Goal: Task Accomplishment & Management: Manage account settings

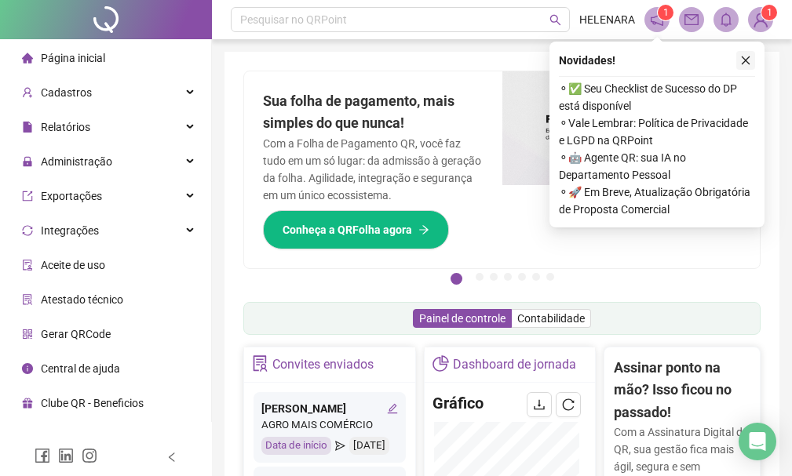
click at [746, 53] on button "button" at bounding box center [745, 60] width 19 height 19
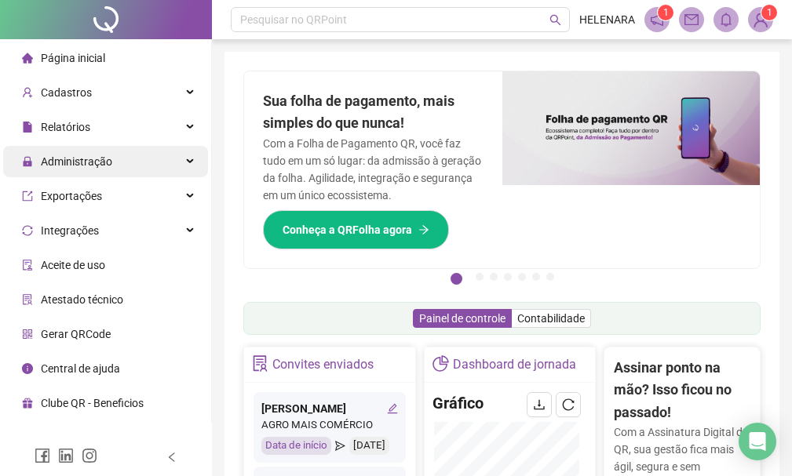
click at [122, 155] on div "Administração" at bounding box center [105, 161] width 205 height 31
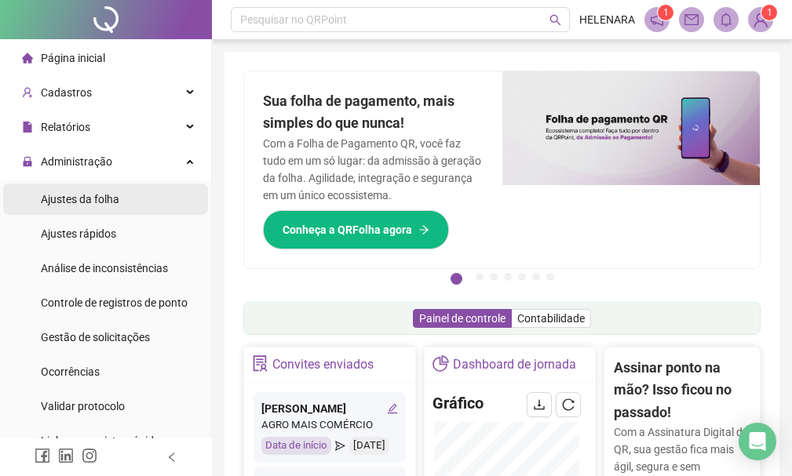
click at [150, 196] on li "Ajustes da folha" at bounding box center [105, 199] width 205 height 31
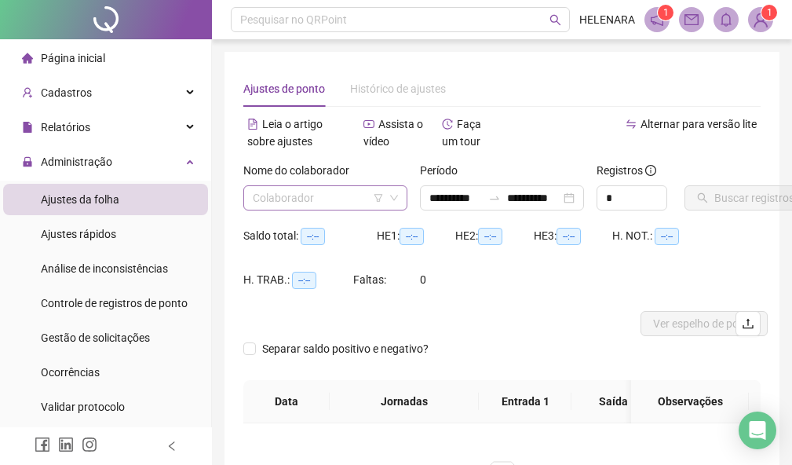
click at [293, 187] on input "search" at bounding box center [318, 198] width 131 height 24
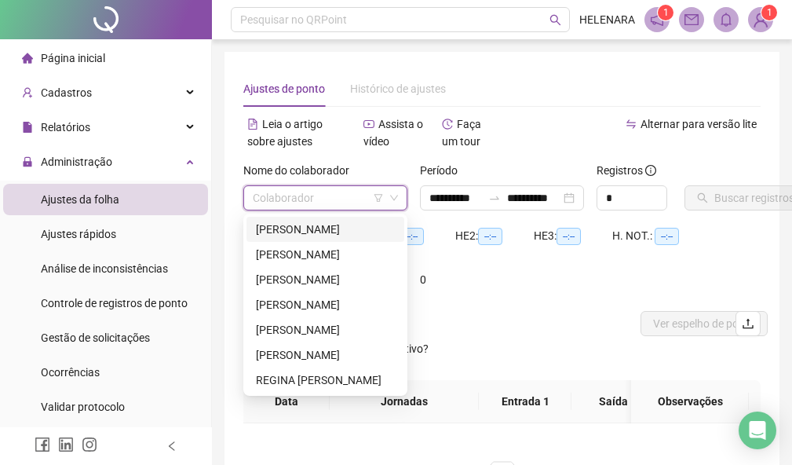
click at [309, 230] on div "[PERSON_NAME]" at bounding box center [325, 229] width 139 height 17
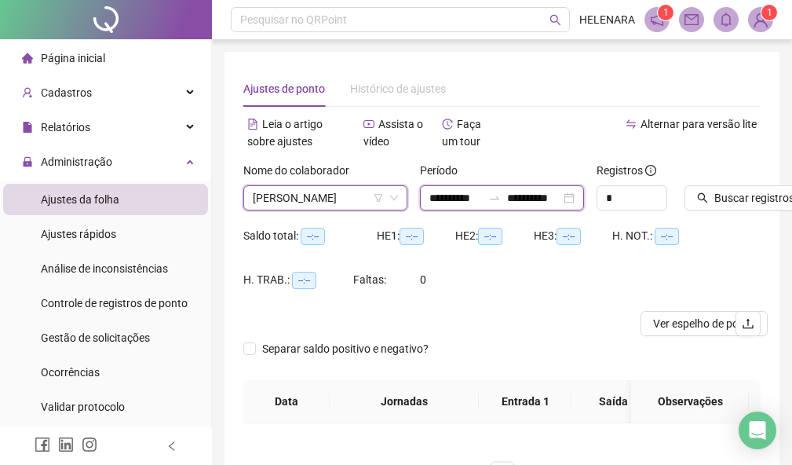
click at [535, 197] on input "**********" at bounding box center [533, 197] width 53 height 17
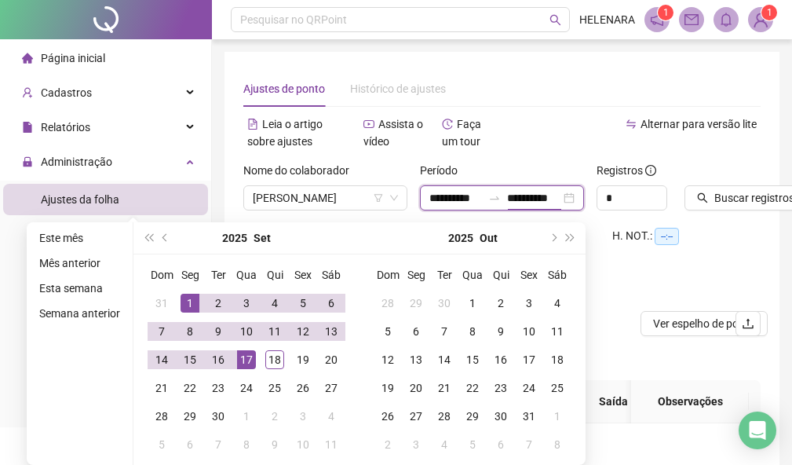
type input "**********"
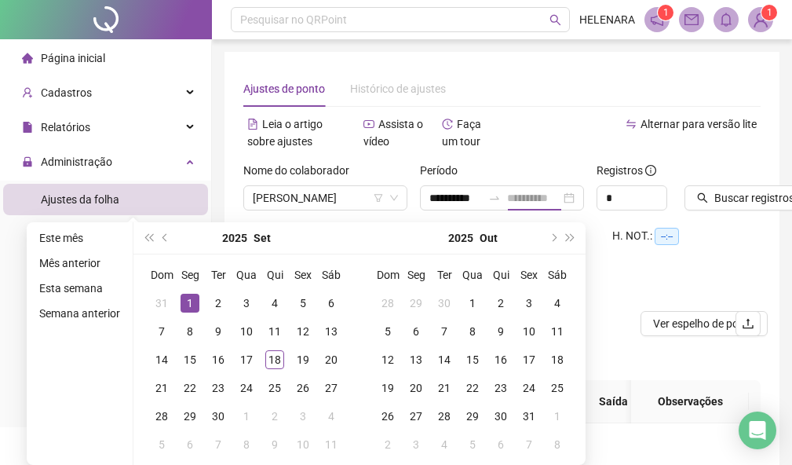
click at [183, 296] on div "1" at bounding box center [190, 303] width 19 height 19
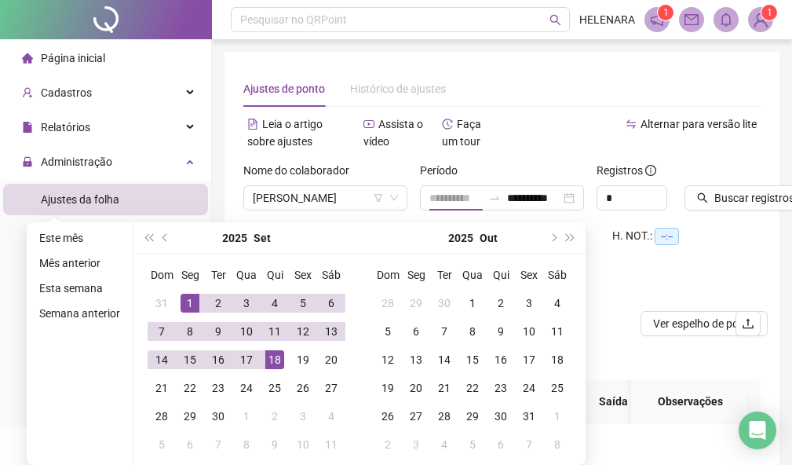
click at [273, 361] on div "18" at bounding box center [274, 359] width 19 height 19
type input "**********"
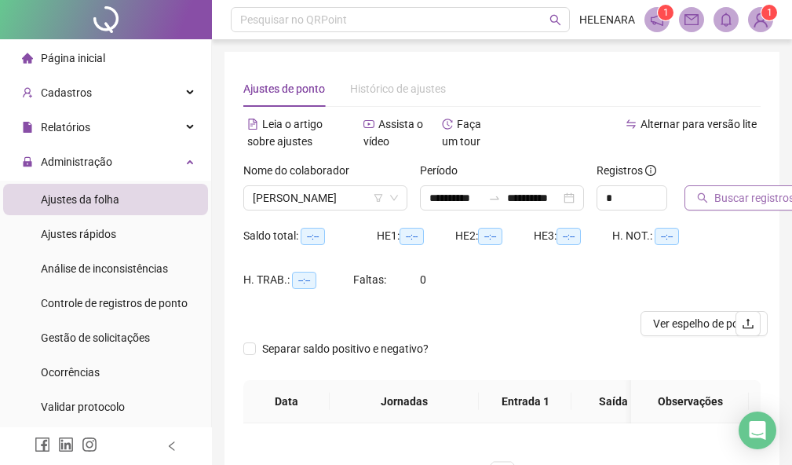
click at [771, 192] on span "Buscar registros" at bounding box center [754, 197] width 80 height 17
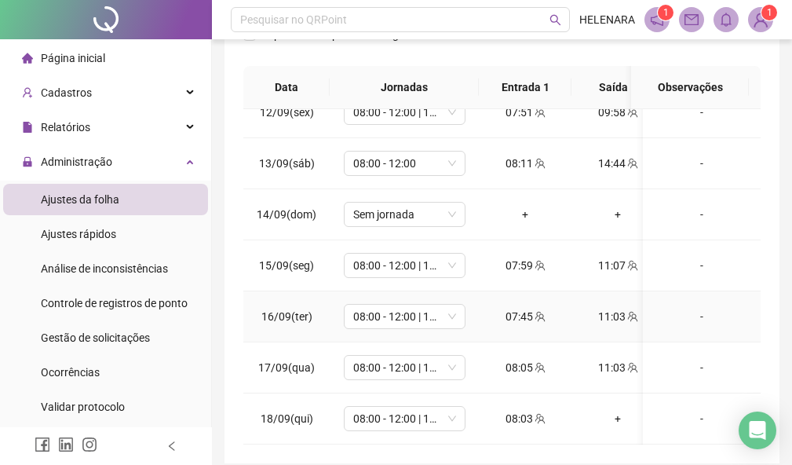
scroll to position [595, 0]
click at [615, 411] on div "+" at bounding box center [617, 418] width 67 height 17
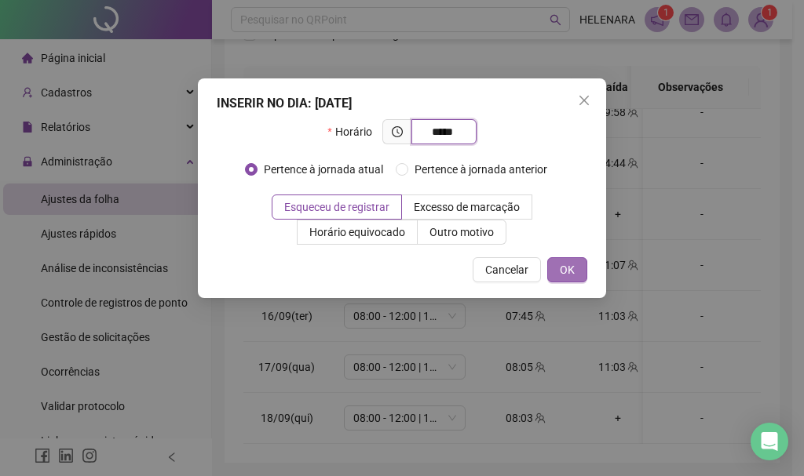
type input "*****"
click at [570, 273] on span "OK" at bounding box center [567, 269] width 15 height 17
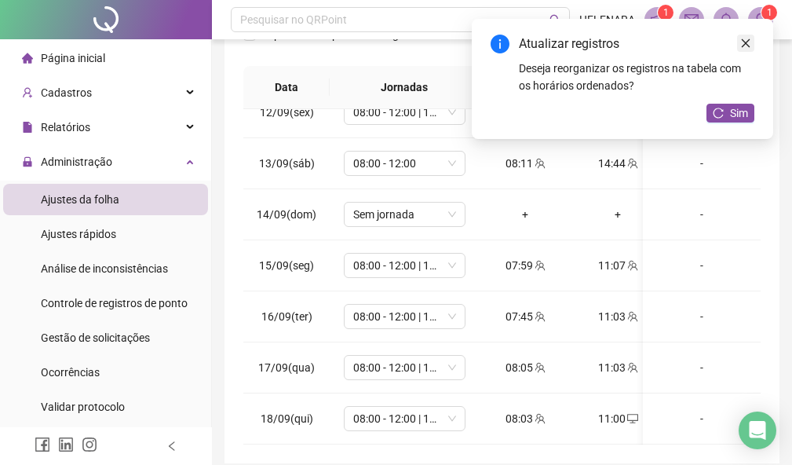
click at [743, 46] on icon "close" at bounding box center [746, 43] width 9 height 9
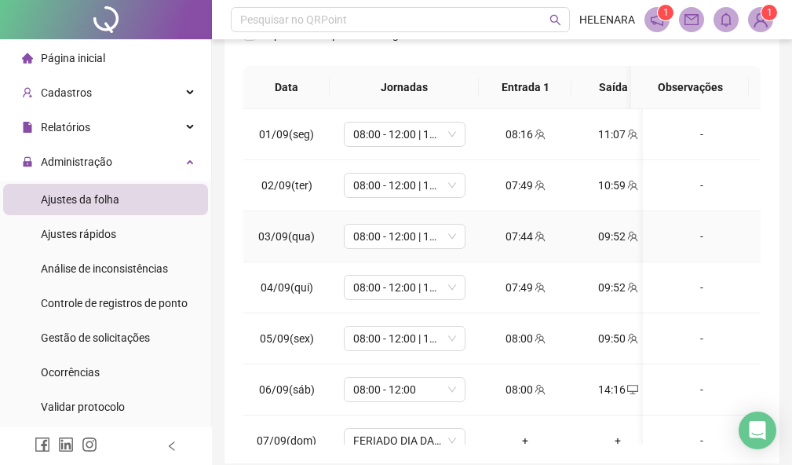
scroll to position [78, 0]
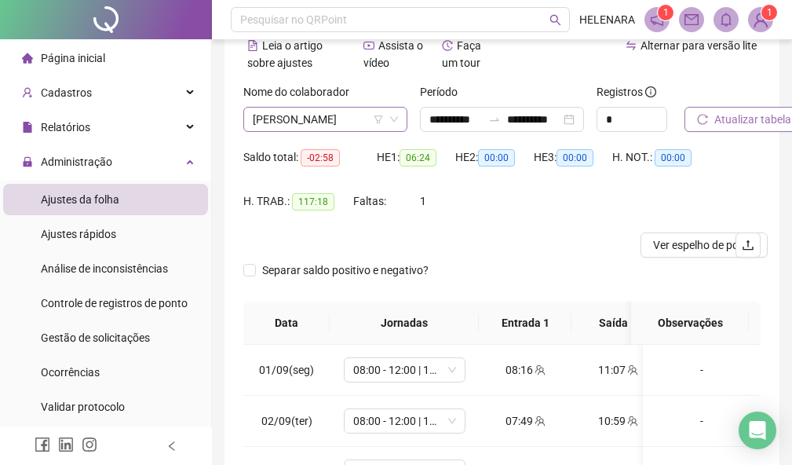
click at [309, 108] on span "[PERSON_NAME]" at bounding box center [325, 120] width 145 height 24
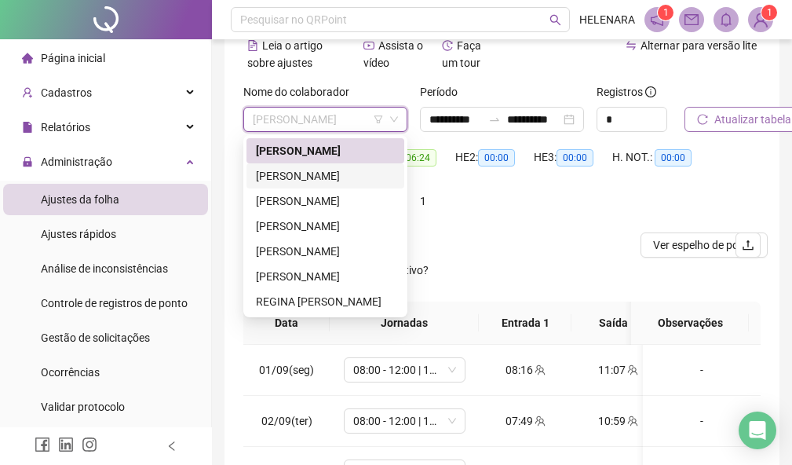
click at [322, 170] on div "[PERSON_NAME]" at bounding box center [325, 175] width 139 height 17
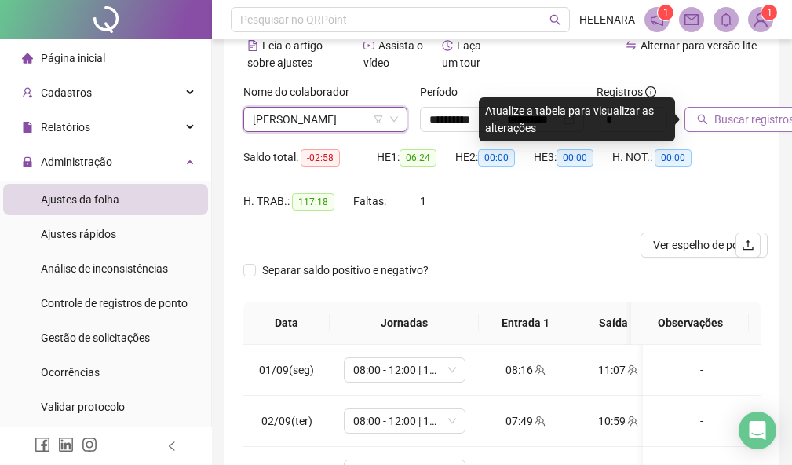
click at [717, 113] on span "Buscar registros" at bounding box center [754, 119] width 80 height 17
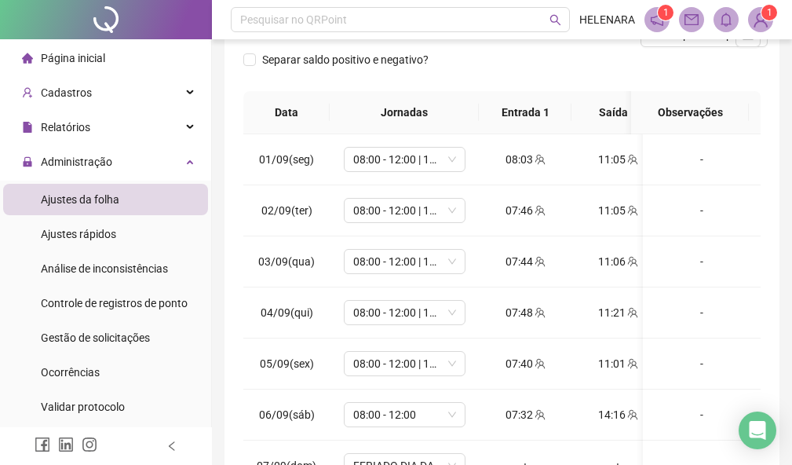
scroll to position [144, 0]
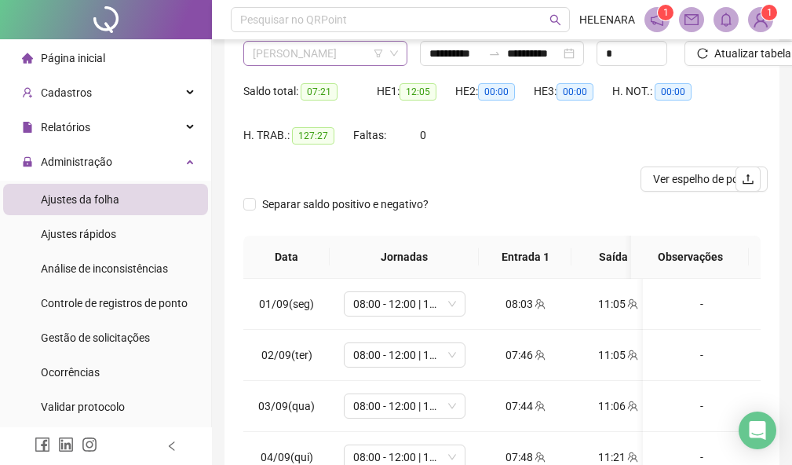
click at [350, 60] on span "[PERSON_NAME]" at bounding box center [325, 54] width 145 height 24
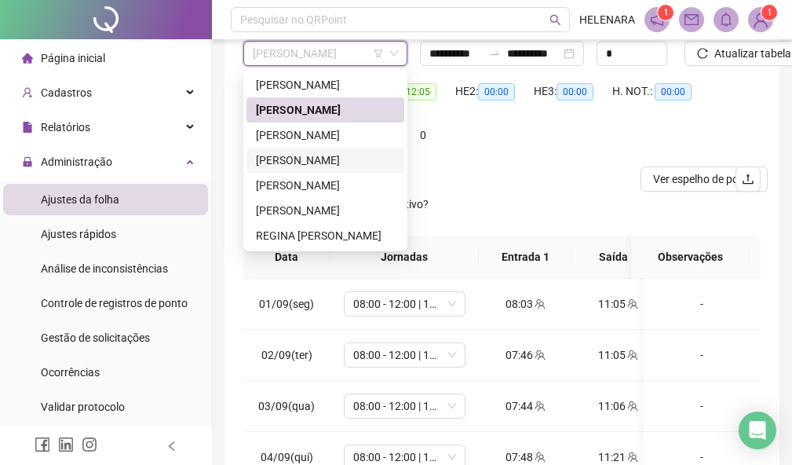
click at [326, 167] on div "[PERSON_NAME]" at bounding box center [325, 159] width 139 height 17
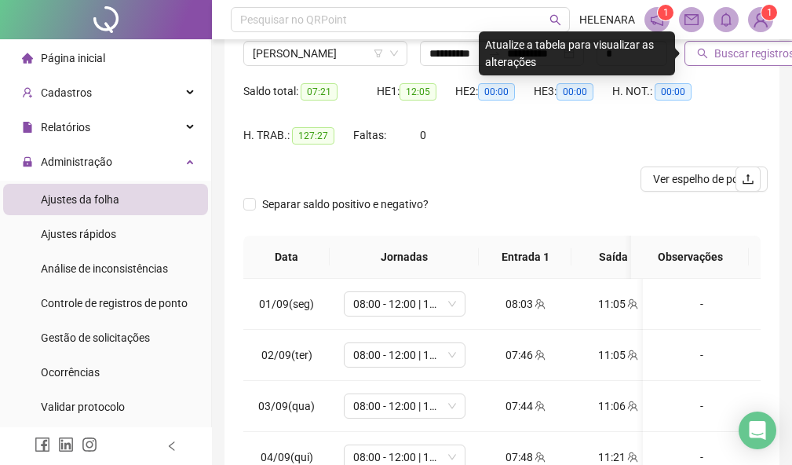
click at [755, 56] on span "Buscar registros" at bounding box center [754, 53] width 80 height 17
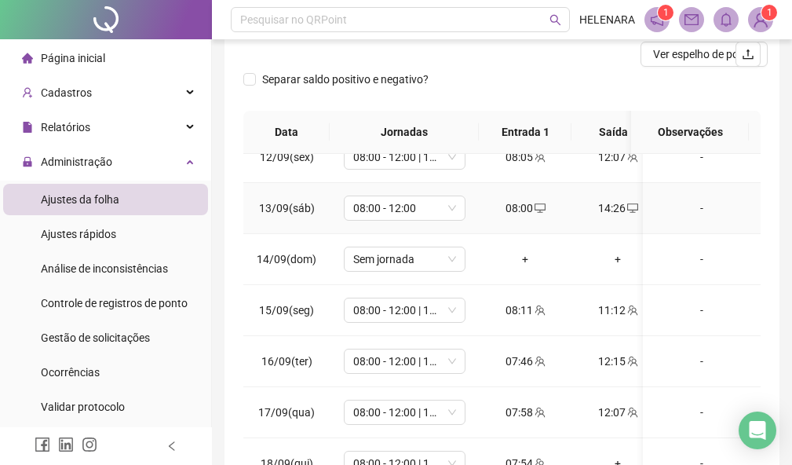
scroll to position [380, 0]
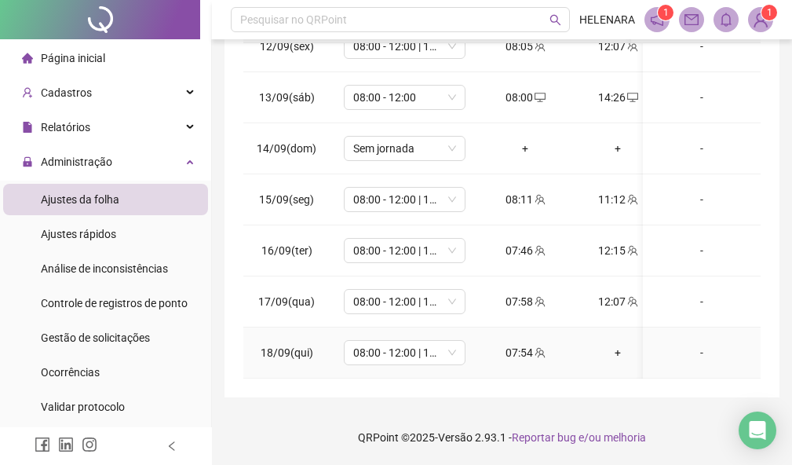
click at [615, 344] on div "+" at bounding box center [617, 352] width 67 height 17
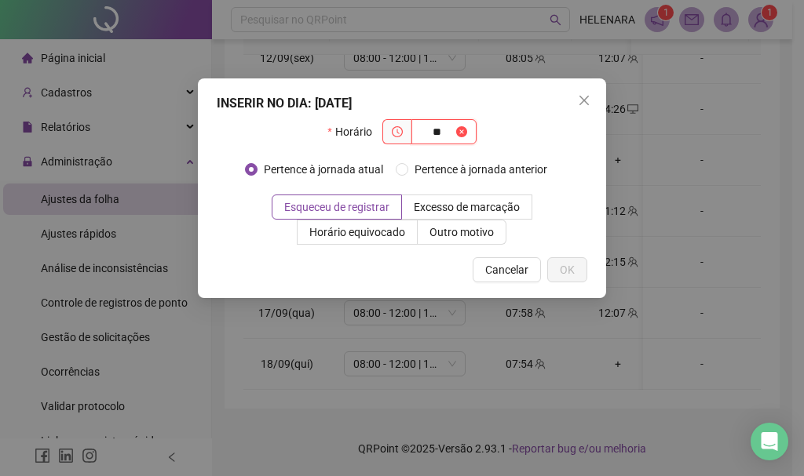
type input "*"
type input "*****"
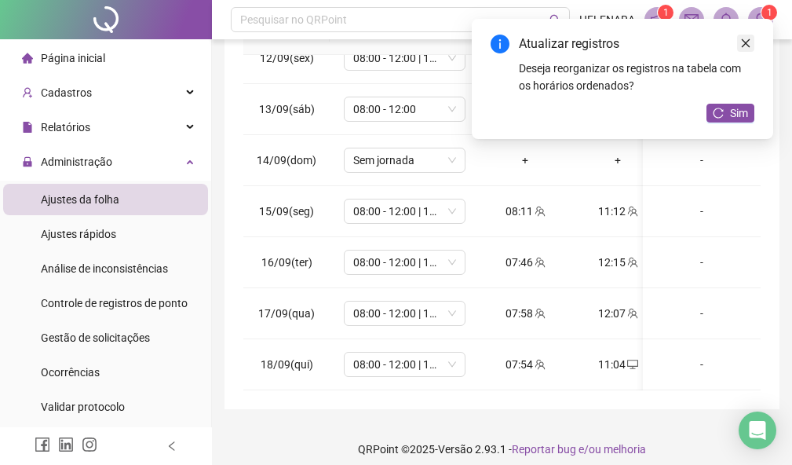
click at [744, 51] on link "Close" at bounding box center [745, 43] width 17 height 17
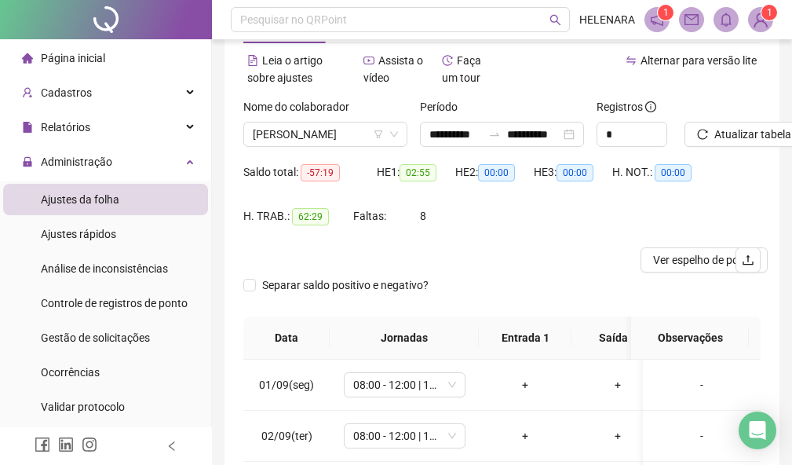
scroll to position [0, 0]
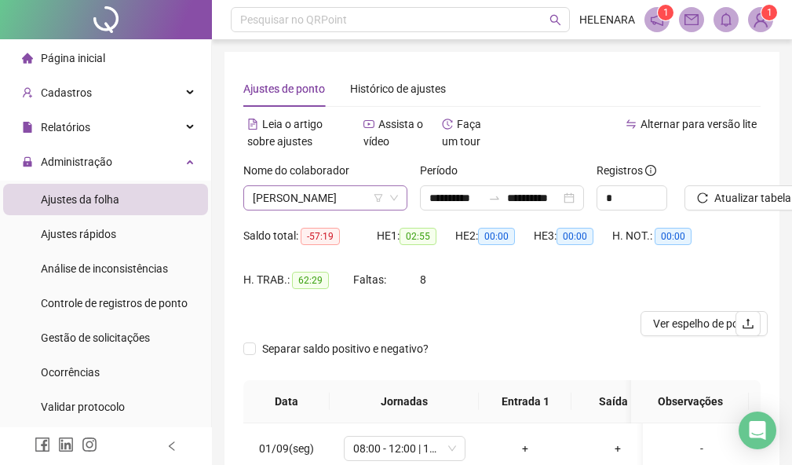
click at [319, 201] on span "[PERSON_NAME]" at bounding box center [325, 198] width 145 height 24
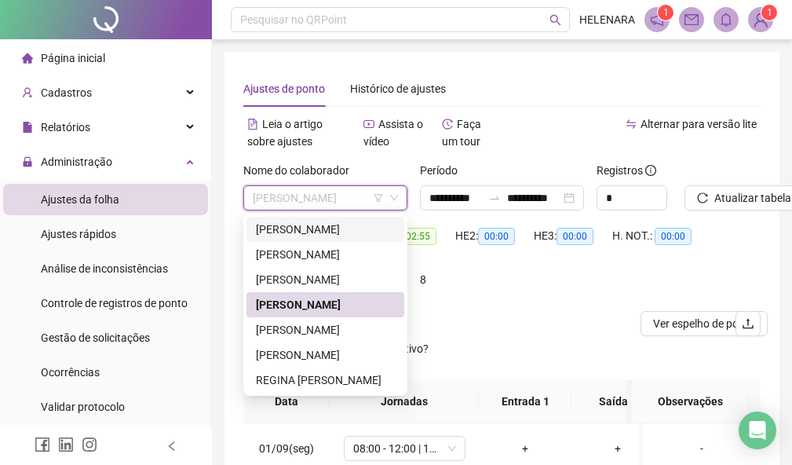
click at [345, 230] on div "[PERSON_NAME]" at bounding box center [325, 229] width 139 height 17
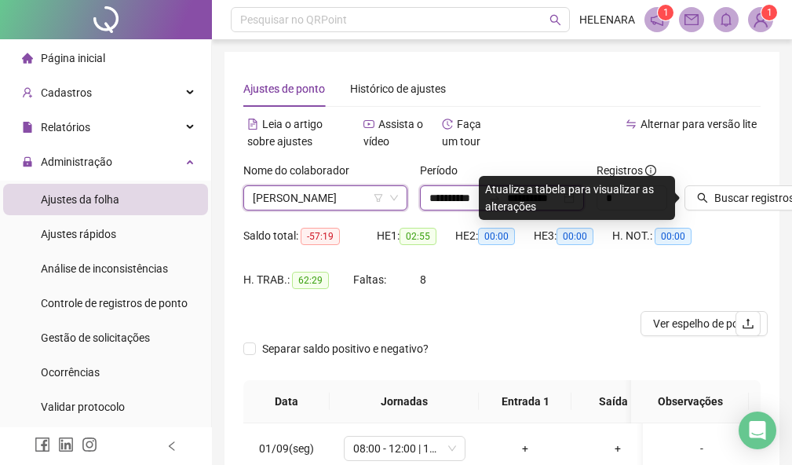
click at [475, 189] on input "**********" at bounding box center [455, 197] width 53 height 17
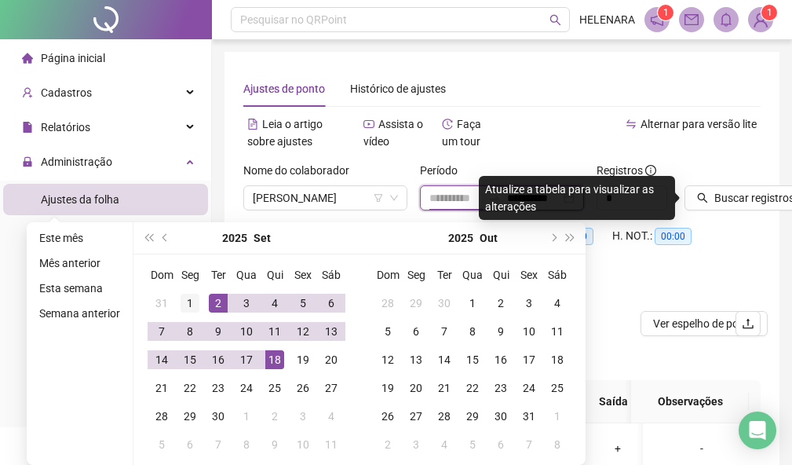
type input "**********"
click at [183, 312] on div "1" at bounding box center [190, 303] width 19 height 19
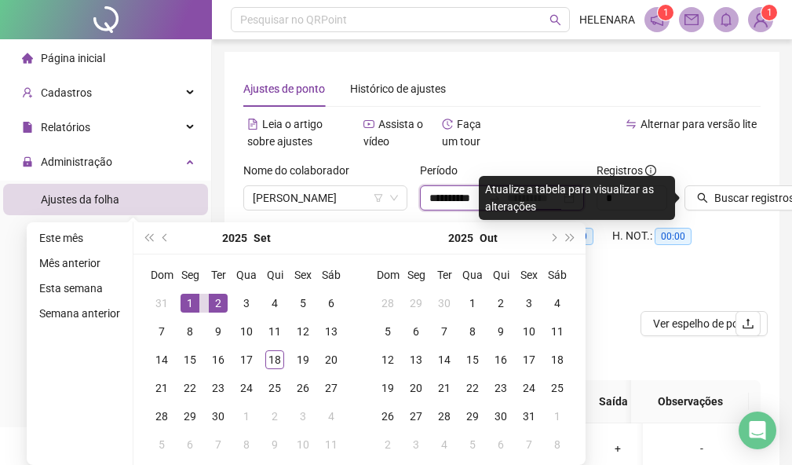
type input "**********"
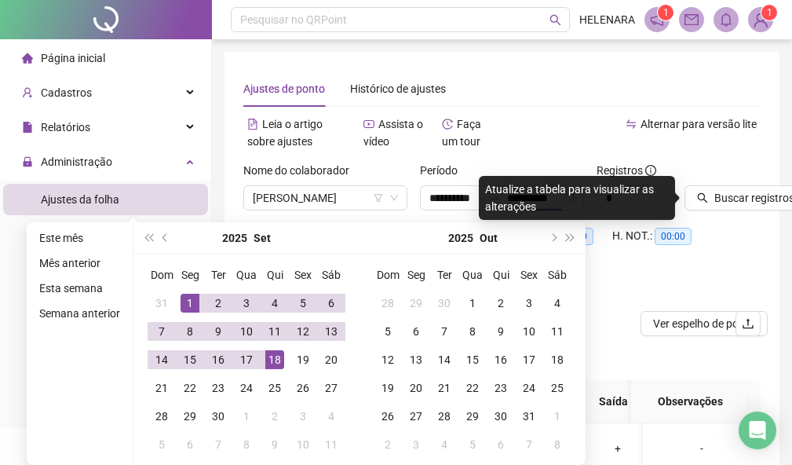
click at [719, 261] on div "Saldo total: -57:19 HE 1: 02:55 HE 2: 00:00 HE 3: 00:00 H. NOT.: 00:00 H. TRAB.…" at bounding box center [501, 267] width 517 height 88
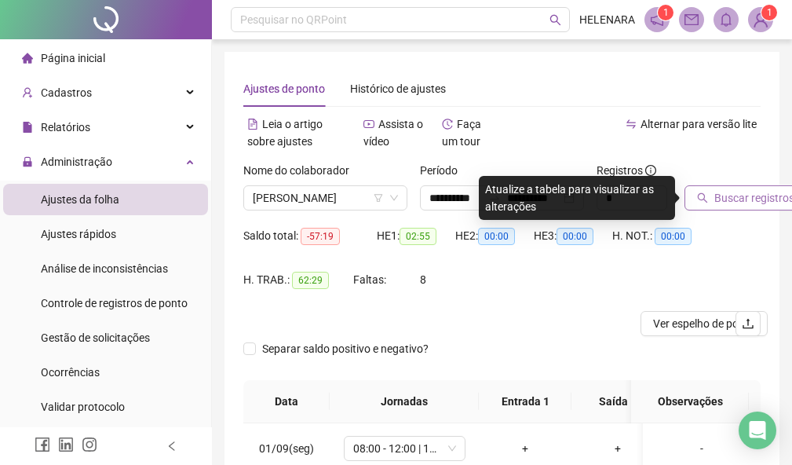
click at [731, 209] on button "Buscar registros" at bounding box center [745, 197] width 122 height 25
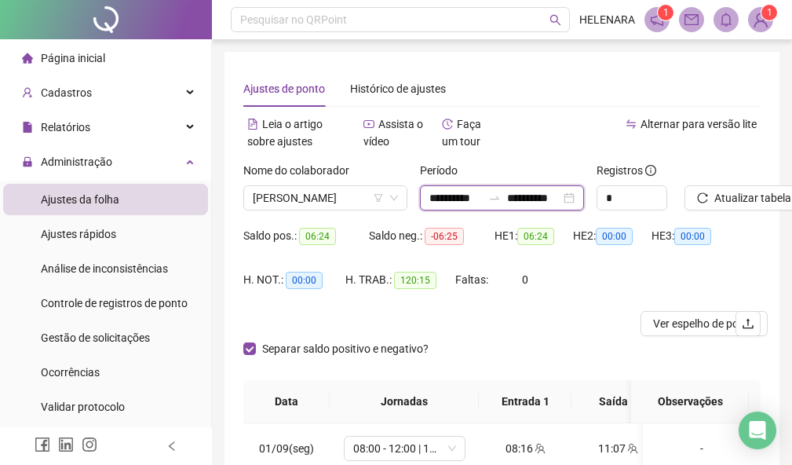
click at [454, 205] on input "**********" at bounding box center [455, 197] width 53 height 17
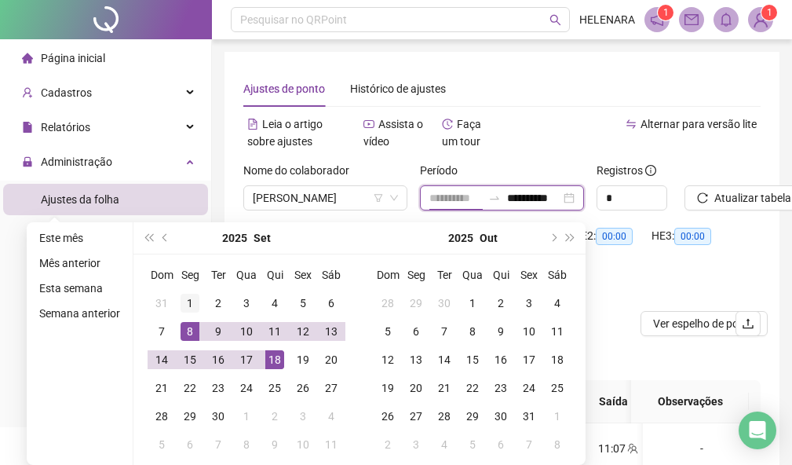
type input "**********"
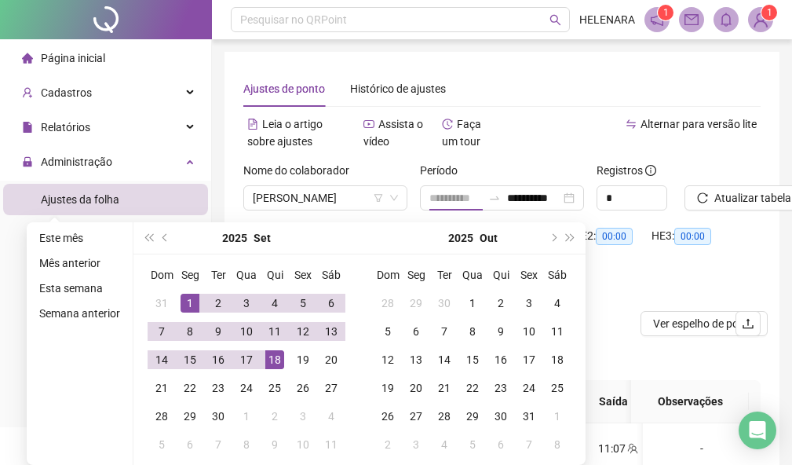
click at [191, 304] on div "1" at bounding box center [190, 303] width 19 height 19
drag, startPoint x: 539, startPoint y: 200, endPoint x: 516, endPoint y: 279, distance: 81.9
click at [539, 201] on input "**********" at bounding box center [533, 197] width 53 height 17
type input "**********"
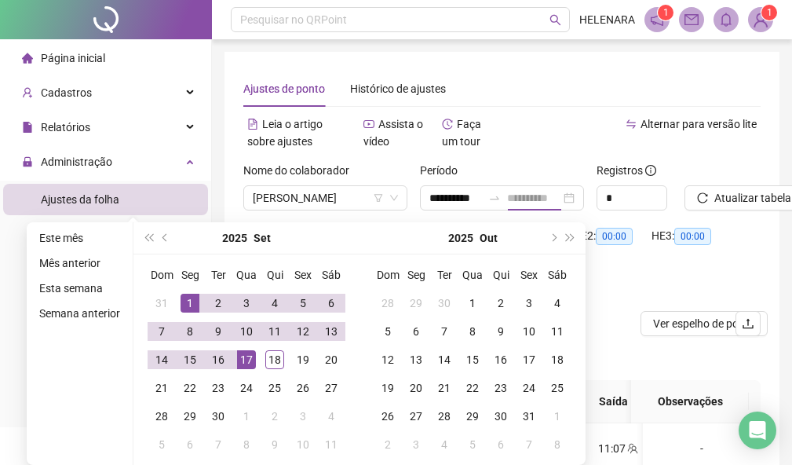
click at [246, 359] on div "17" at bounding box center [246, 359] width 19 height 19
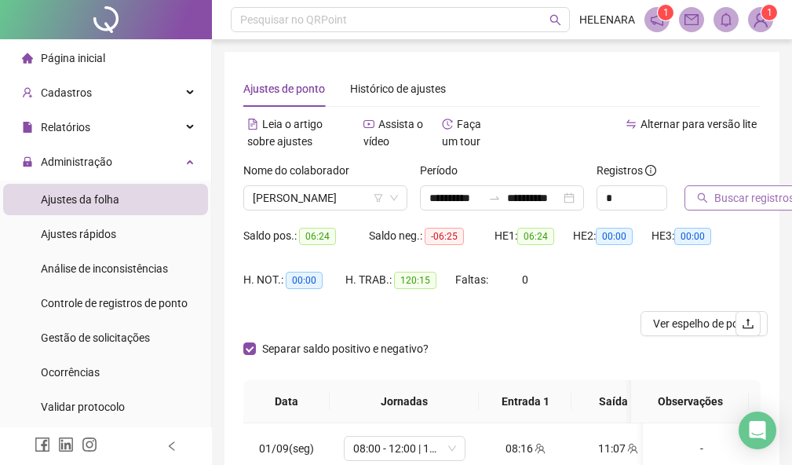
click at [715, 209] on button "Buscar registros" at bounding box center [745, 197] width 122 height 25
click at [351, 190] on span "[PERSON_NAME]" at bounding box center [325, 198] width 145 height 24
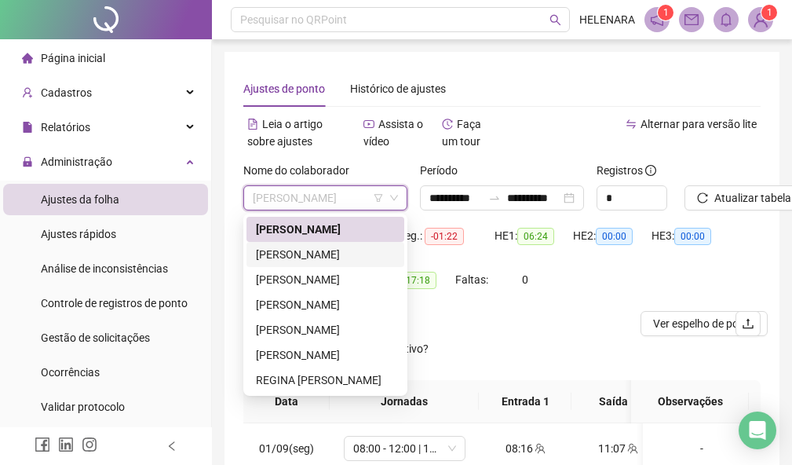
click at [349, 250] on div "[PERSON_NAME]" at bounding box center [325, 254] width 139 height 17
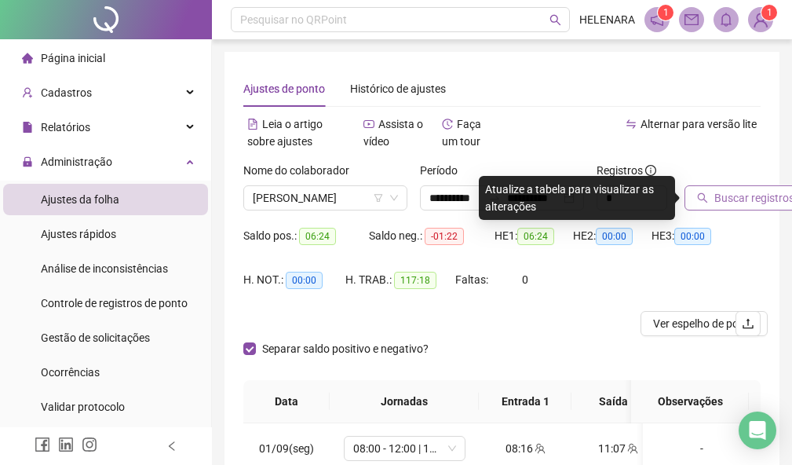
click at [736, 200] on span "Buscar registros" at bounding box center [754, 197] width 80 height 17
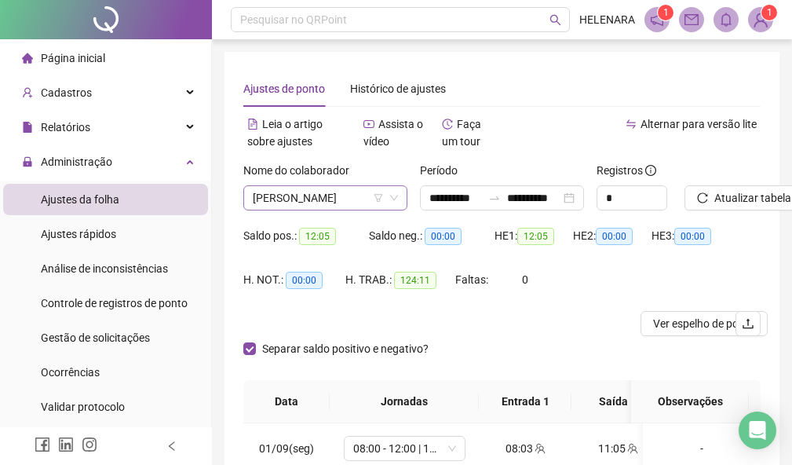
click at [317, 197] on span "[PERSON_NAME]" at bounding box center [325, 198] width 145 height 24
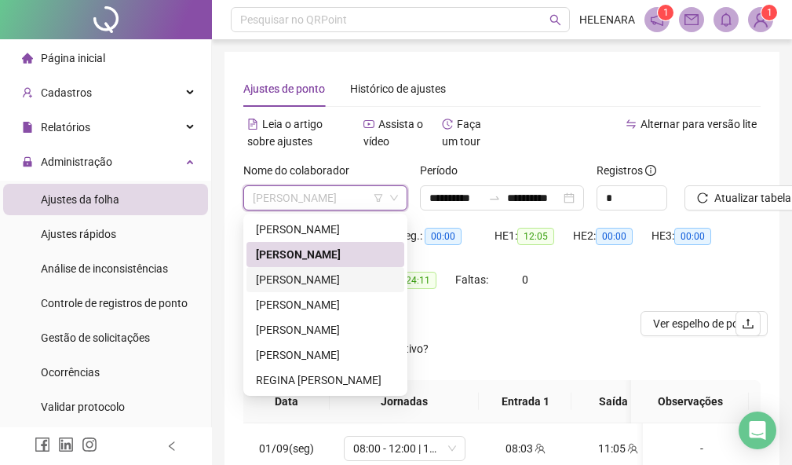
click at [330, 275] on div "[PERSON_NAME]" at bounding box center [325, 279] width 139 height 17
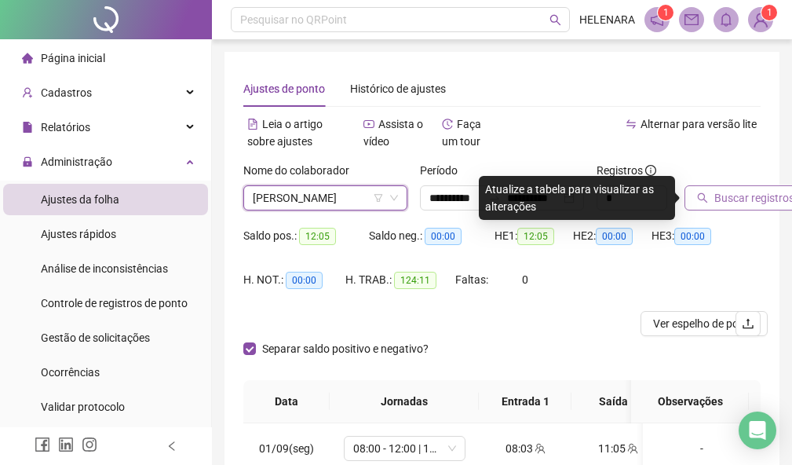
click at [700, 193] on icon "search" at bounding box center [702, 197] width 11 height 11
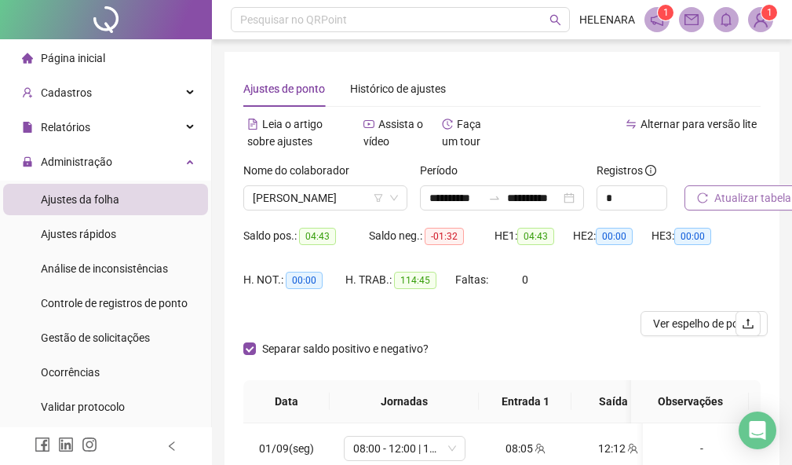
click at [331, 178] on label "Nome do colaborador" at bounding box center [301, 170] width 116 height 17
click at [330, 190] on span "[PERSON_NAME]" at bounding box center [325, 198] width 145 height 24
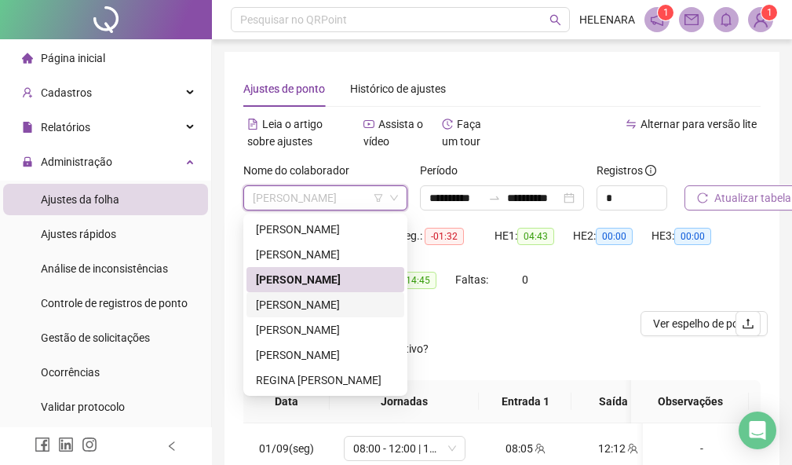
click at [312, 305] on div "[PERSON_NAME]" at bounding box center [325, 304] width 139 height 17
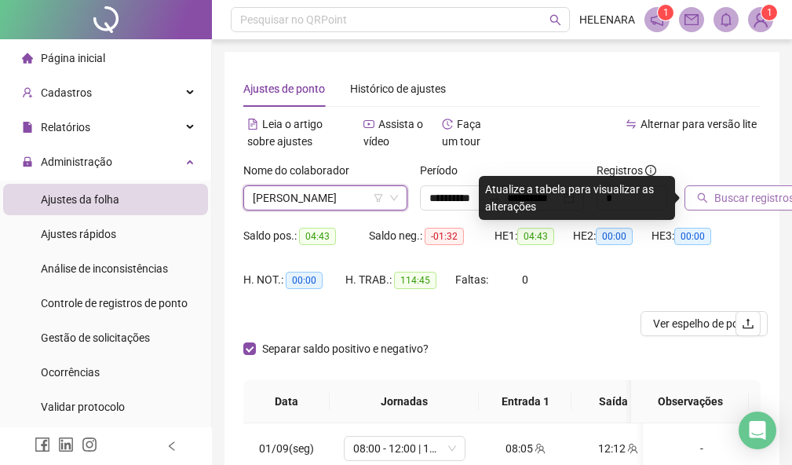
click at [745, 202] on span "Buscar registros" at bounding box center [754, 197] width 80 height 17
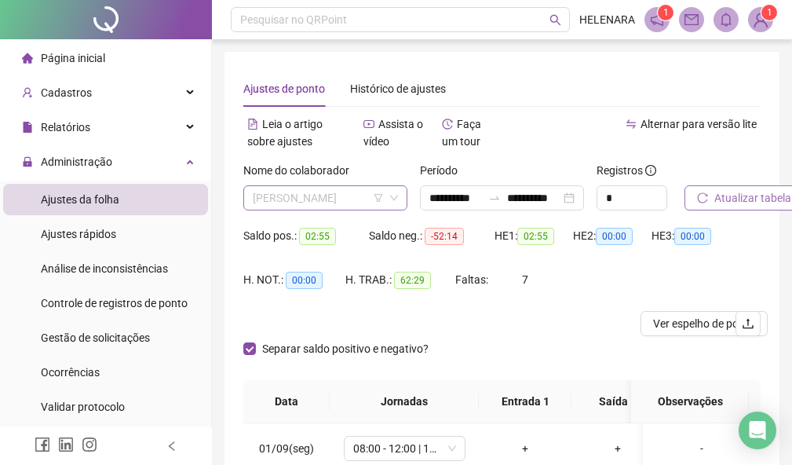
click at [361, 195] on span "[PERSON_NAME]" at bounding box center [325, 198] width 145 height 24
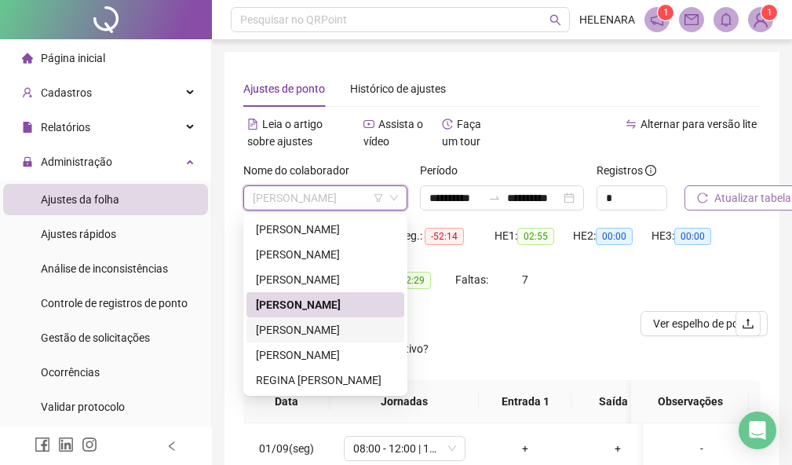
click at [335, 330] on div "[PERSON_NAME]" at bounding box center [325, 329] width 139 height 17
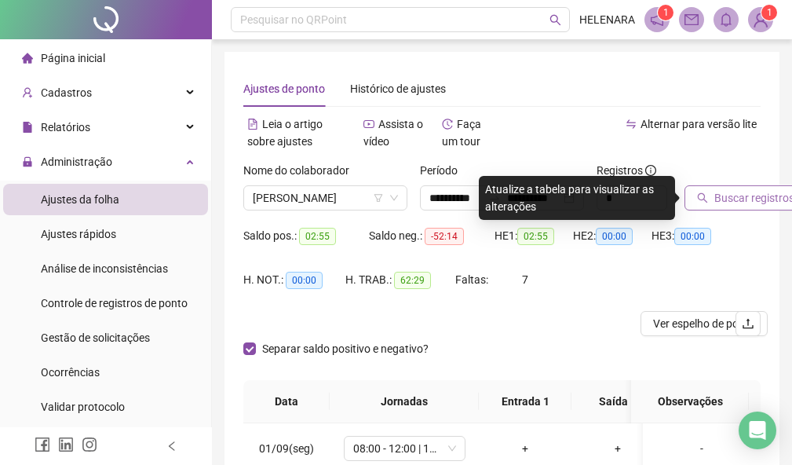
click at [712, 195] on button "Buscar registros" at bounding box center [745, 197] width 122 height 25
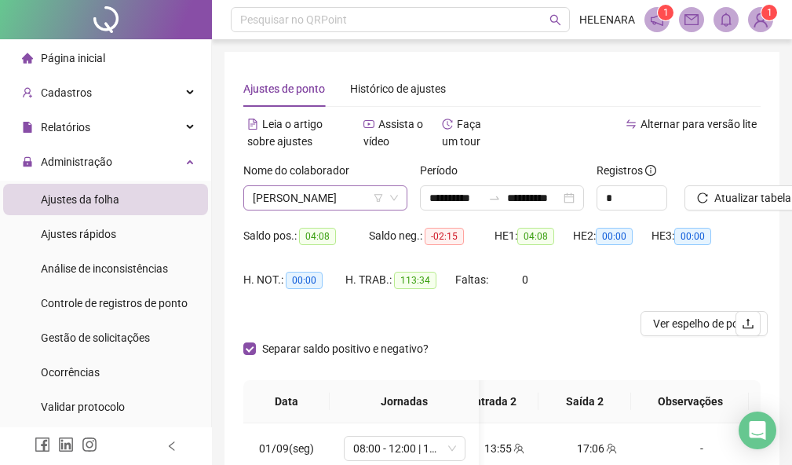
click at [353, 195] on span "[PERSON_NAME]" at bounding box center [325, 198] width 145 height 24
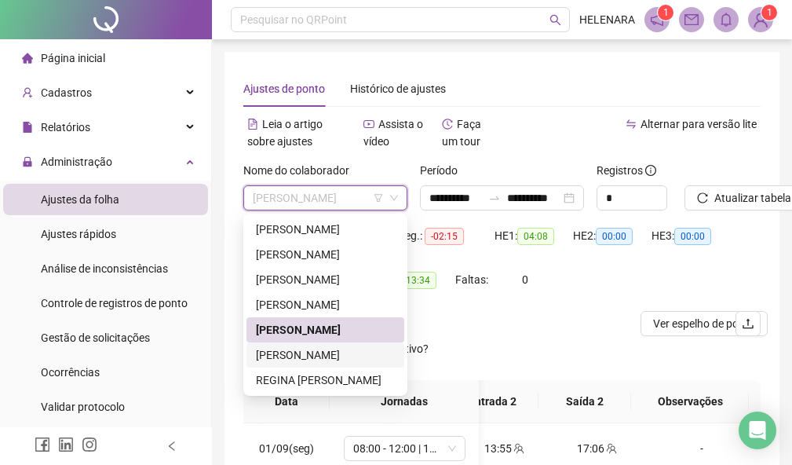
click at [365, 356] on div "[PERSON_NAME]" at bounding box center [325, 354] width 139 height 17
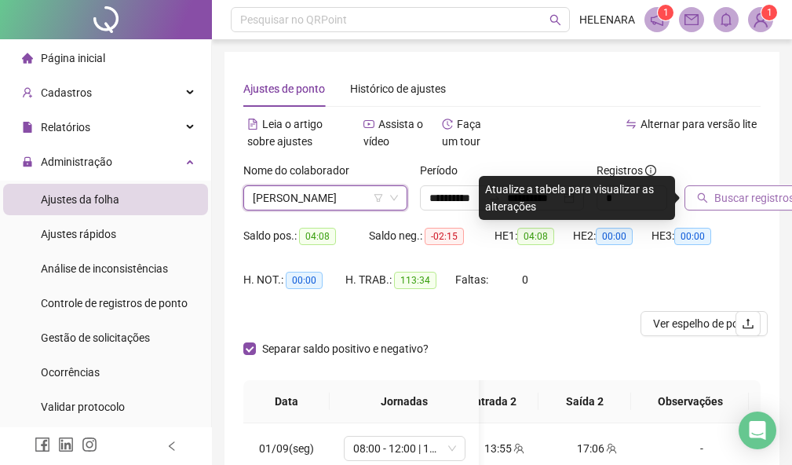
click at [717, 202] on span "Buscar registros" at bounding box center [754, 197] width 80 height 17
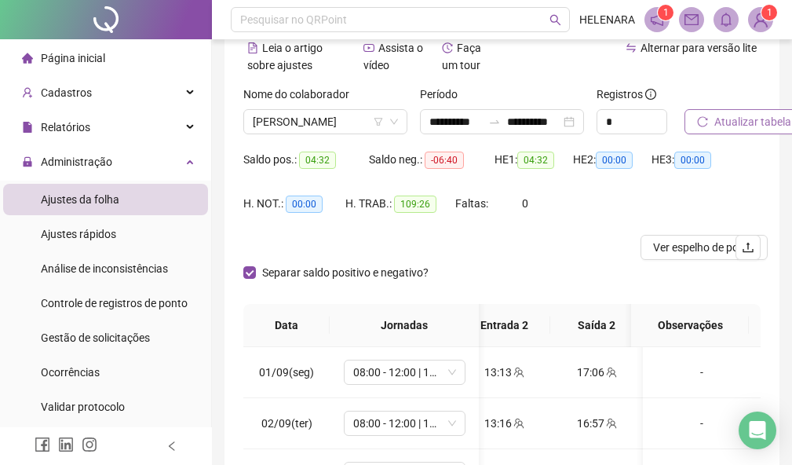
scroll to position [78, 0]
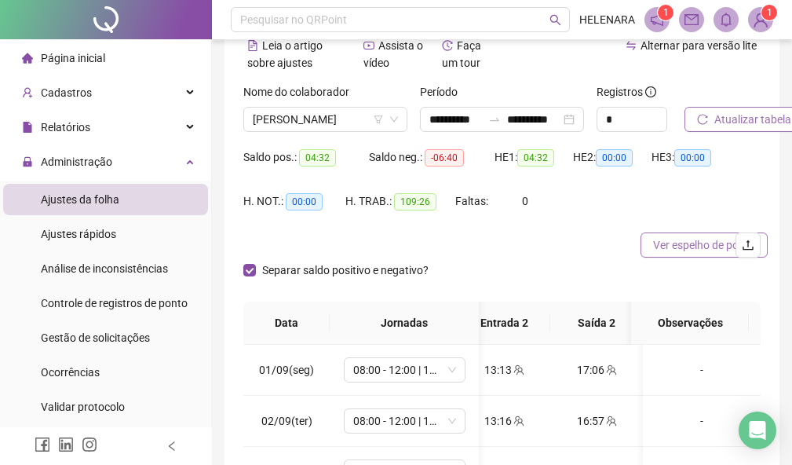
click at [675, 242] on span "Ver espelho de ponto" at bounding box center [704, 244] width 102 height 17
click at [294, 104] on div "Nome do colaborador" at bounding box center [325, 95] width 164 height 24
click at [294, 137] on div "Nome do colaborador RAFAELA FERNANDES BALIEIRO" at bounding box center [325, 113] width 177 height 61
click at [311, 111] on span "[PERSON_NAME]" at bounding box center [325, 120] width 145 height 24
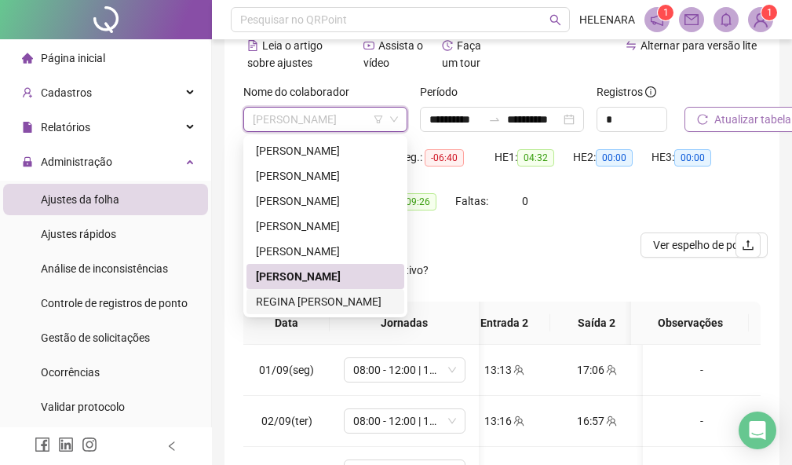
click at [307, 295] on div "REGINA [PERSON_NAME]" at bounding box center [325, 301] width 139 height 17
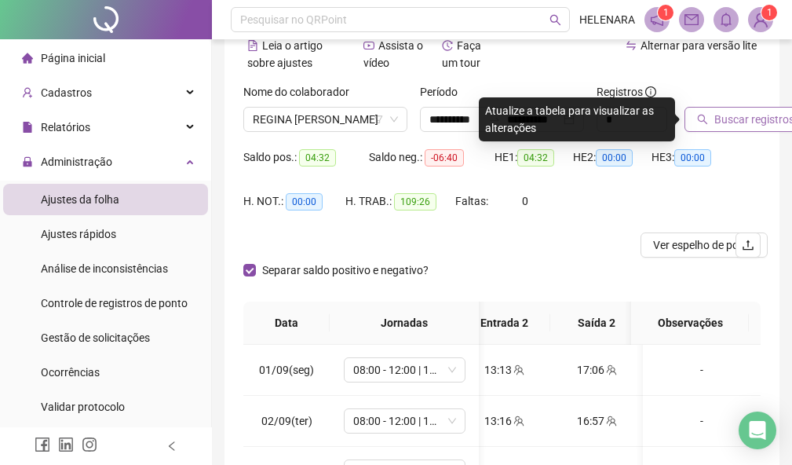
click at [775, 123] on span "Buscar registros" at bounding box center [754, 119] width 80 height 17
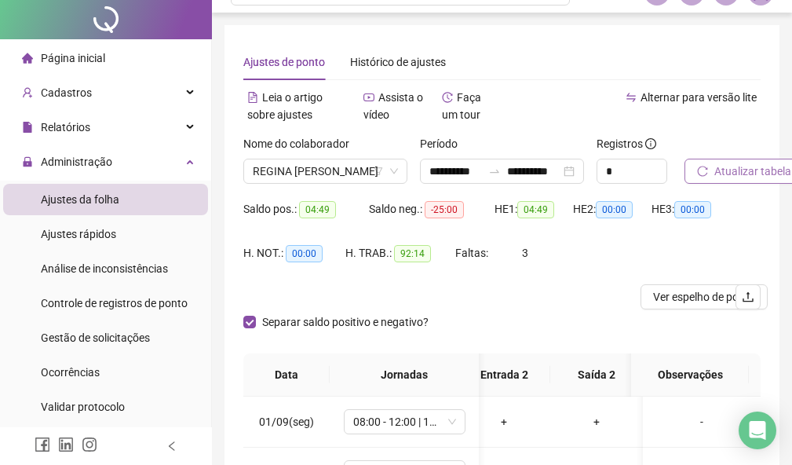
scroll to position [0, 0]
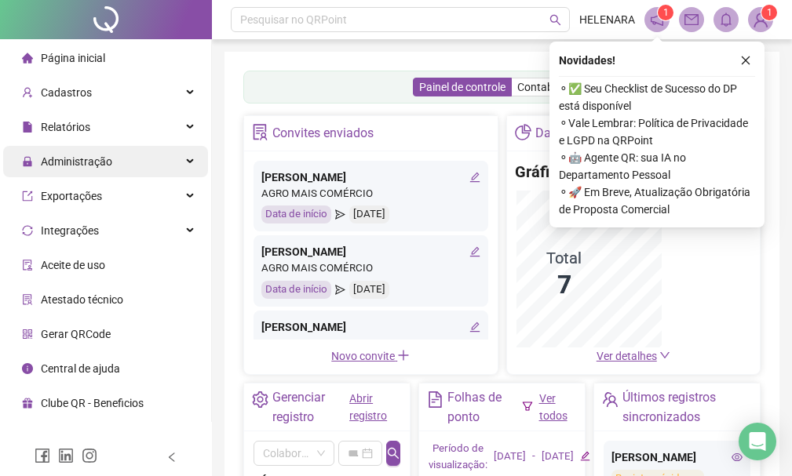
click at [111, 160] on div "Administração" at bounding box center [105, 161] width 205 height 31
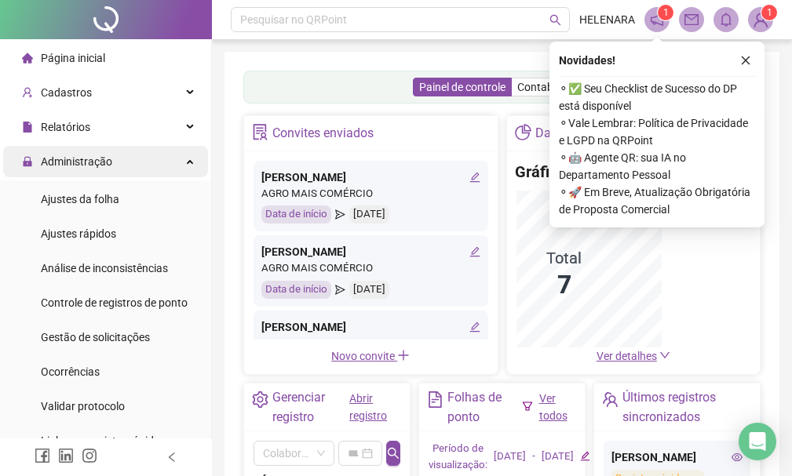
click at [111, 160] on div "Administração" at bounding box center [105, 161] width 205 height 31
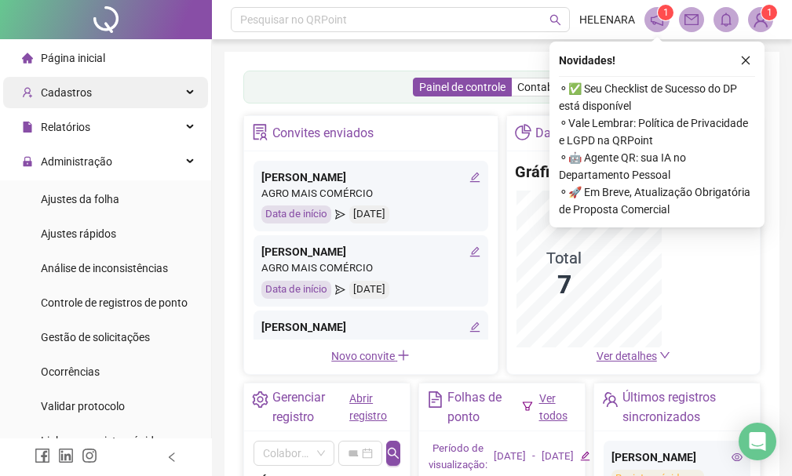
click at [150, 78] on div "Cadastros" at bounding box center [105, 92] width 205 height 31
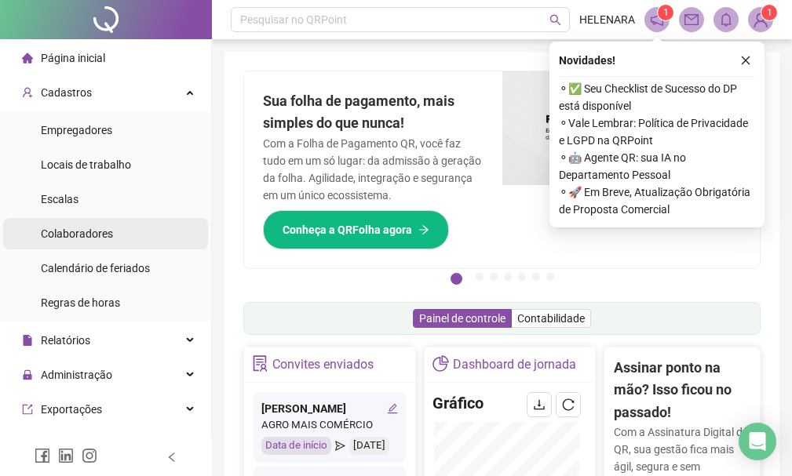
click at [121, 235] on li "Colaboradores" at bounding box center [105, 233] width 205 height 31
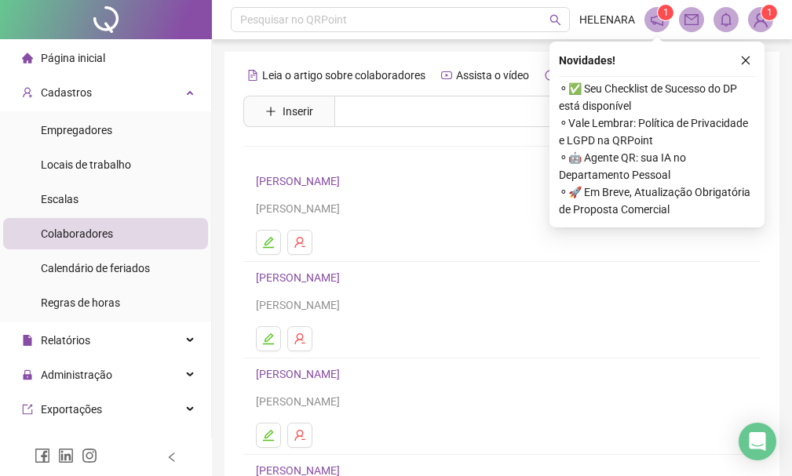
click at [755, 64] on div "Novidades ! ⚬ ✅ Seu Checklist de Sucesso do DP está disponível ⚬ Vale Lembrar: …" at bounding box center [656, 135] width 215 height 186
click at [745, 58] on icon "close" at bounding box center [745, 60] width 11 height 11
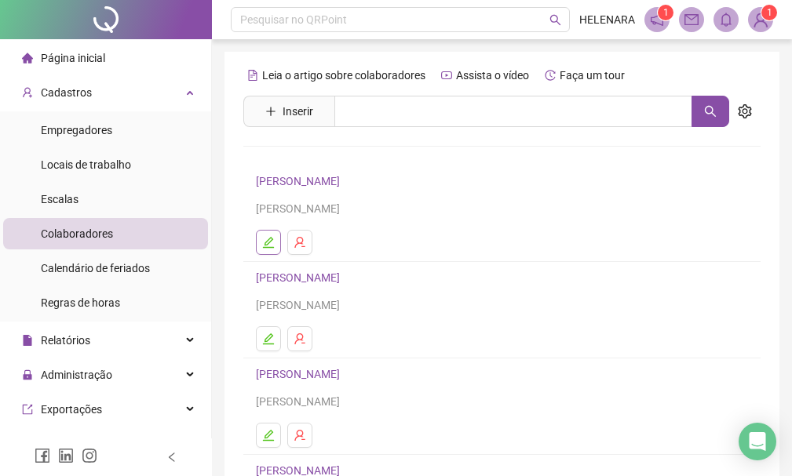
click at [264, 244] on icon "edit" at bounding box center [268, 242] width 13 height 13
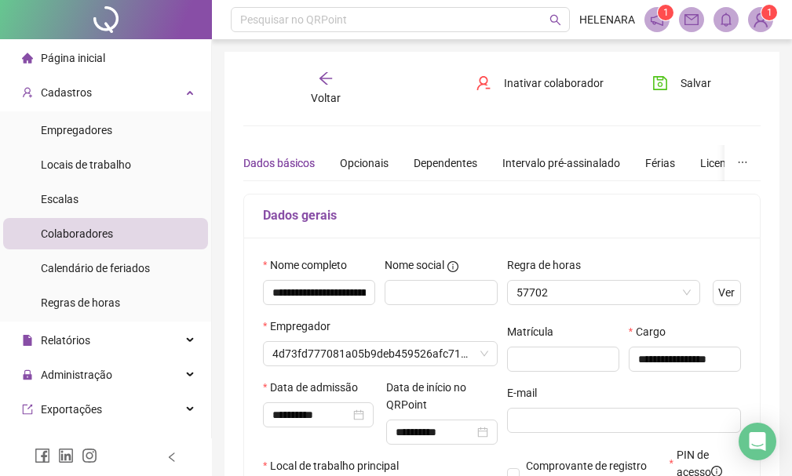
type input "**********"
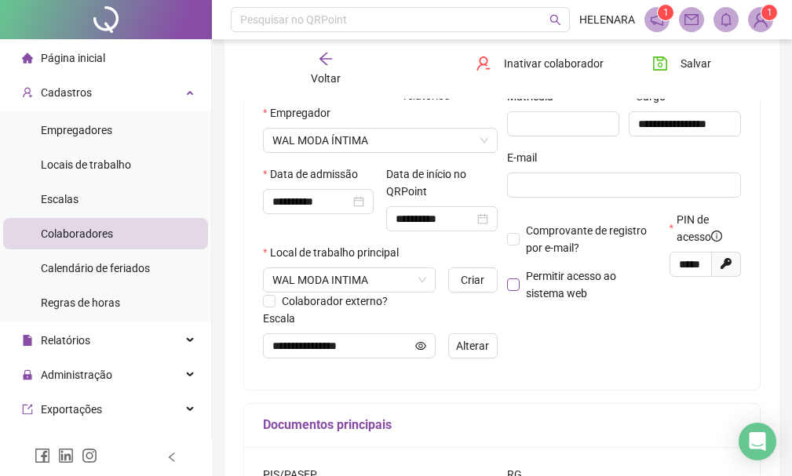
scroll to position [157, 0]
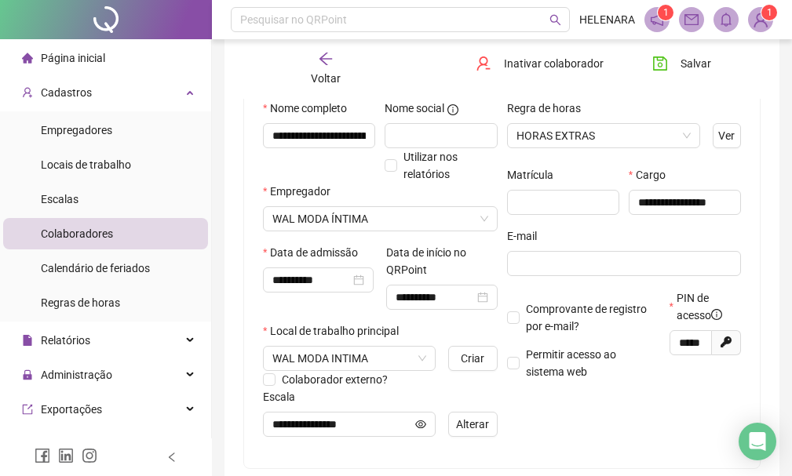
click at [510, 286] on div at bounding box center [624, 282] width 235 height 13
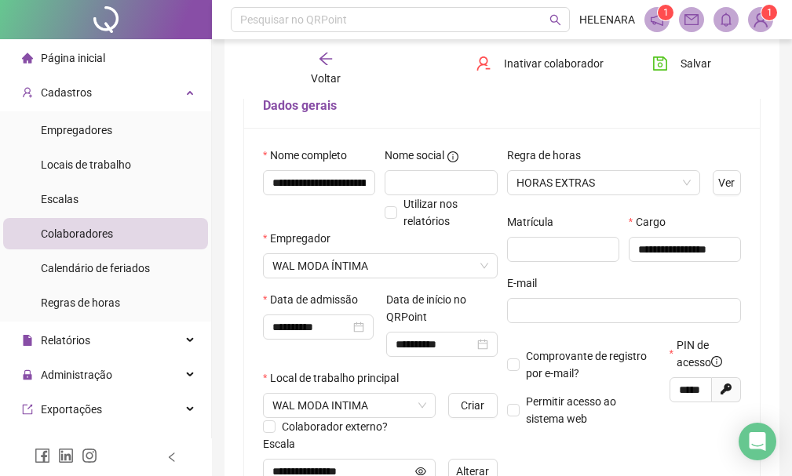
scroll to position [235, 0]
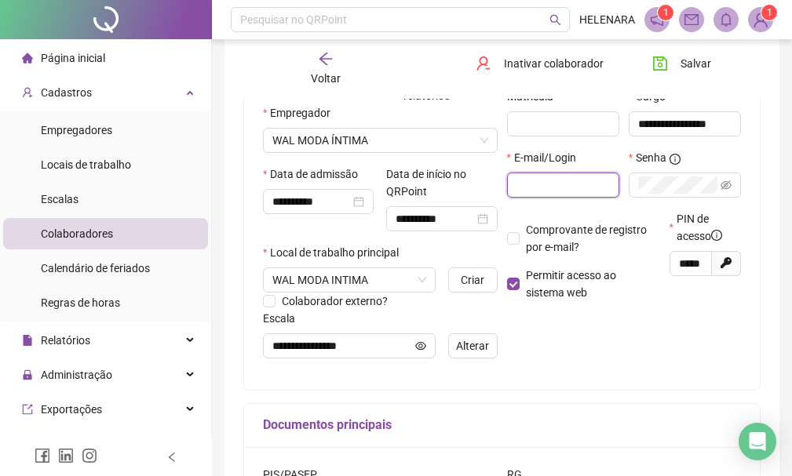
click at [599, 184] on input "text" at bounding box center [561, 185] width 90 height 17
type input "**********"
click at [738, 191] on span at bounding box center [685, 185] width 112 height 25
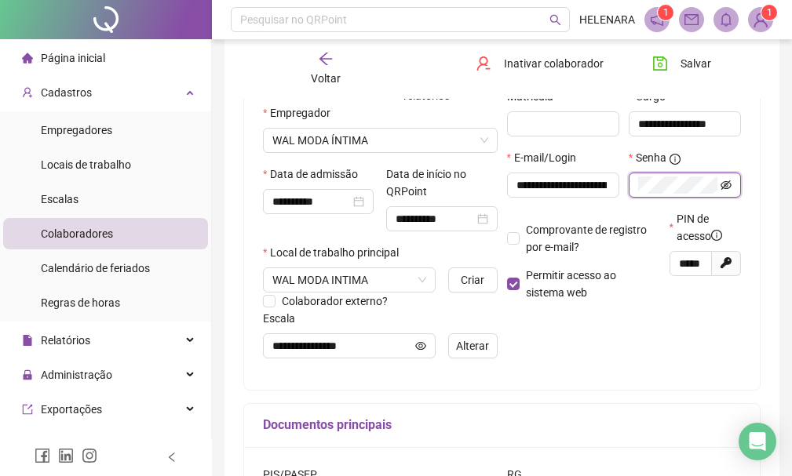
click at [730, 188] on icon "eye-invisible" at bounding box center [725, 185] width 11 height 11
click at [730, 188] on icon "eye" at bounding box center [725, 185] width 11 height 11
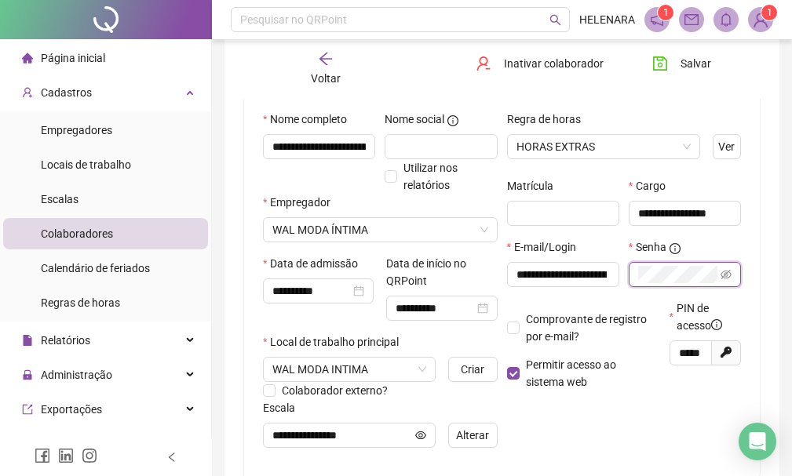
scroll to position [0, 0]
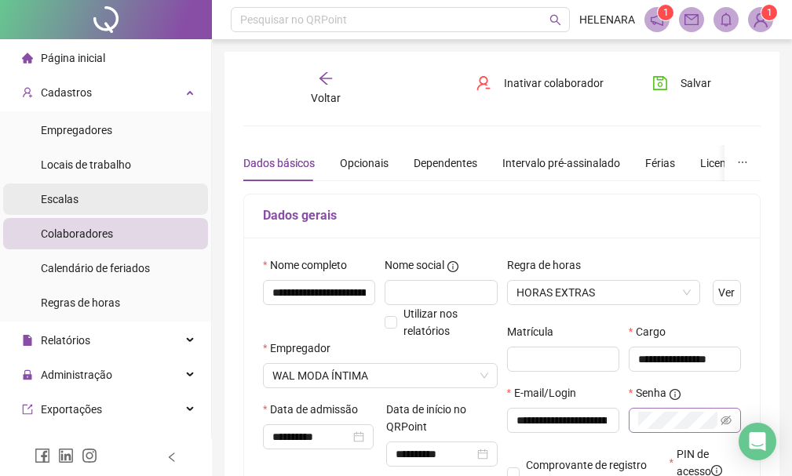
click at [180, 197] on li "Escalas" at bounding box center [105, 199] width 205 height 31
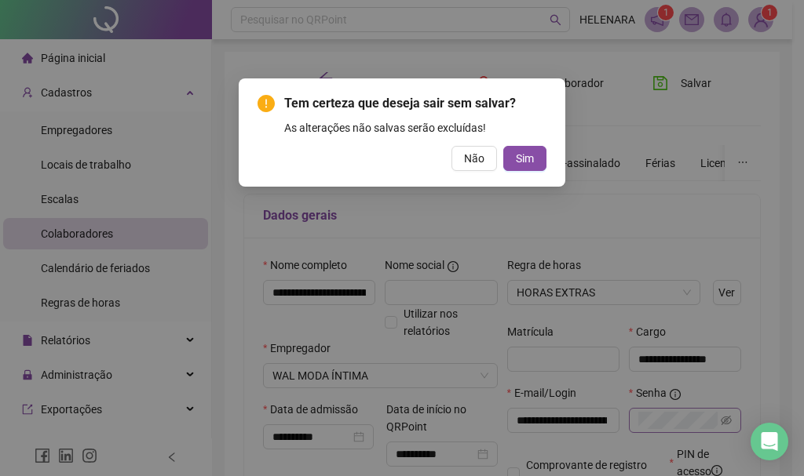
click at [171, 224] on div "Tem certeza que deseja sair sem salvar? As alterações não salvas serão excluída…" at bounding box center [402, 238] width 804 height 476
click at [480, 168] on button "Não" at bounding box center [474, 158] width 46 height 25
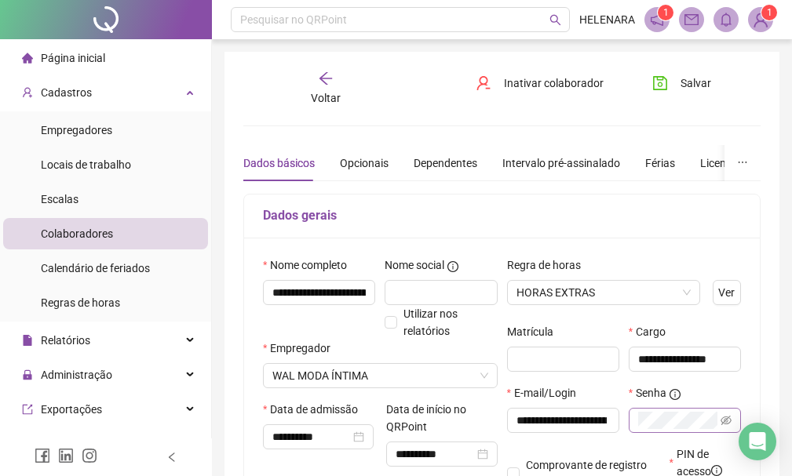
click at [117, 238] on li "Colaboradores" at bounding box center [105, 233] width 205 height 31
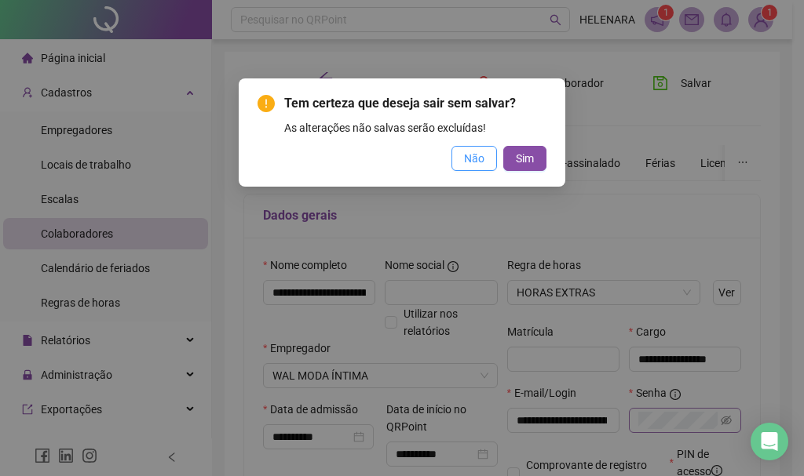
click at [491, 166] on button "Não" at bounding box center [474, 158] width 46 height 25
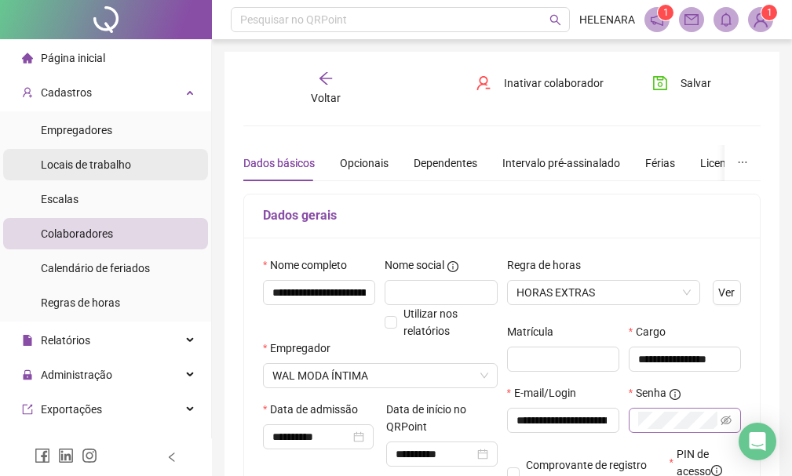
click at [114, 151] on div "Locais de trabalho" at bounding box center [86, 164] width 90 height 31
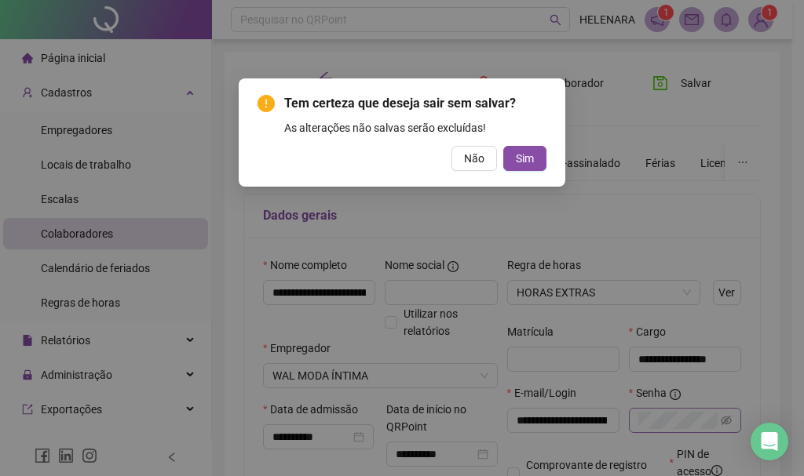
click at [559, 155] on div "Tem certeza que deseja sair sem salvar? As alterações não salvas serão excluída…" at bounding box center [402, 132] width 326 height 108
click at [527, 157] on span "Sim" at bounding box center [525, 158] width 18 height 17
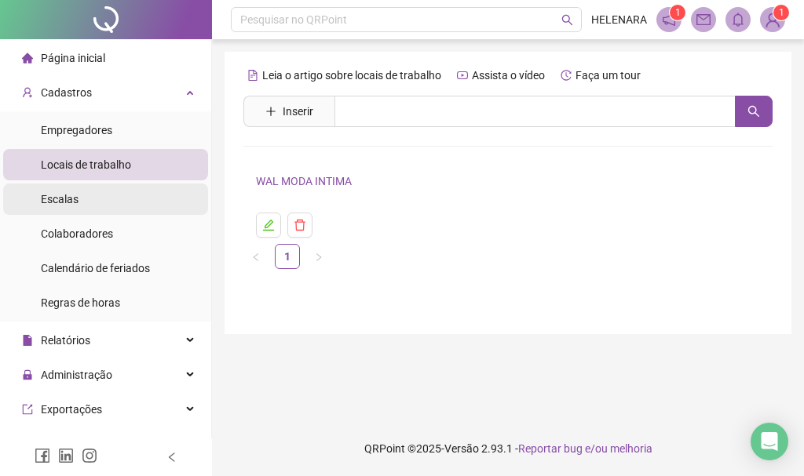
click at [129, 187] on li "Escalas" at bounding box center [105, 199] width 205 height 31
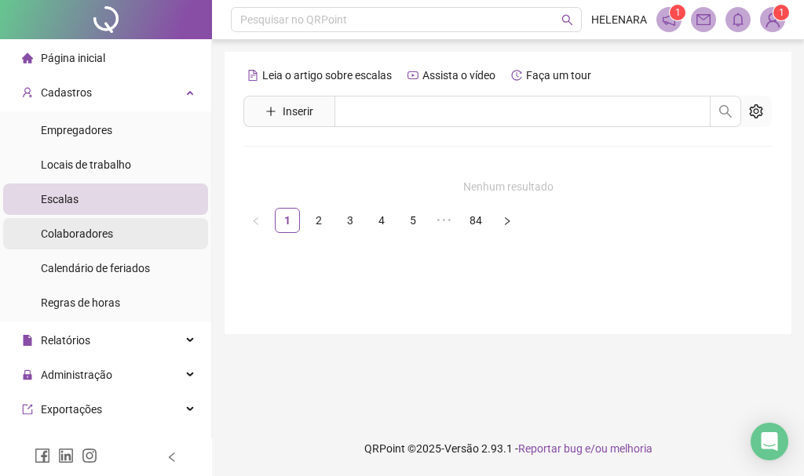
click at [128, 245] on li "Colaboradores" at bounding box center [105, 233] width 205 height 31
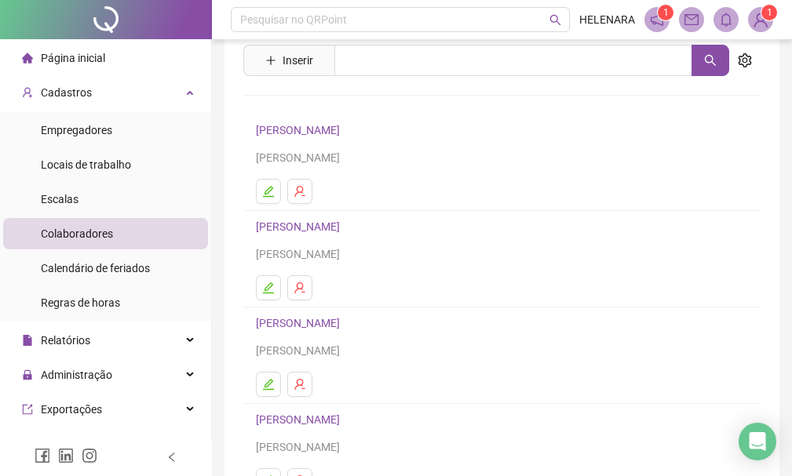
scroll to position [78, 0]
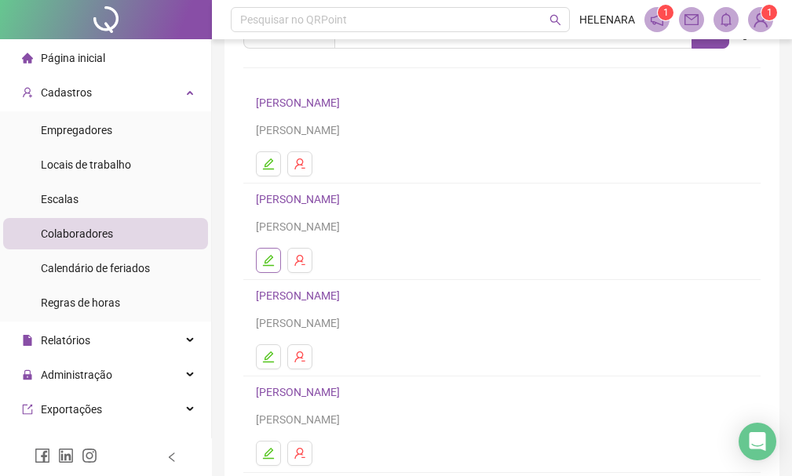
click at [268, 261] on icon "edit" at bounding box center [268, 260] width 13 height 13
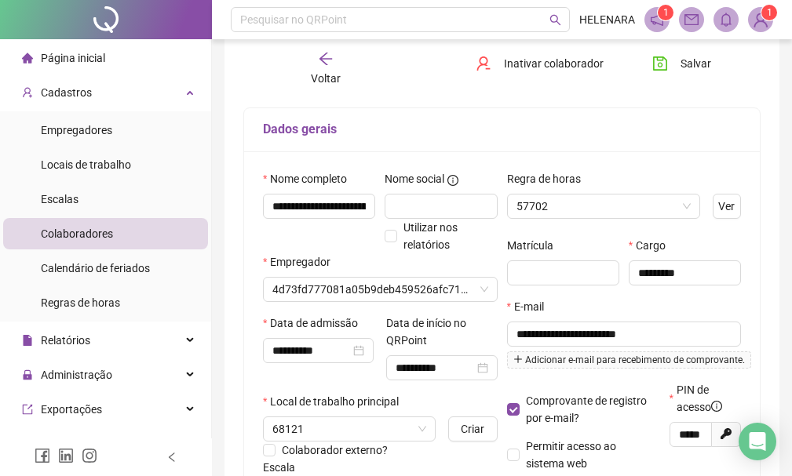
type input "**********"
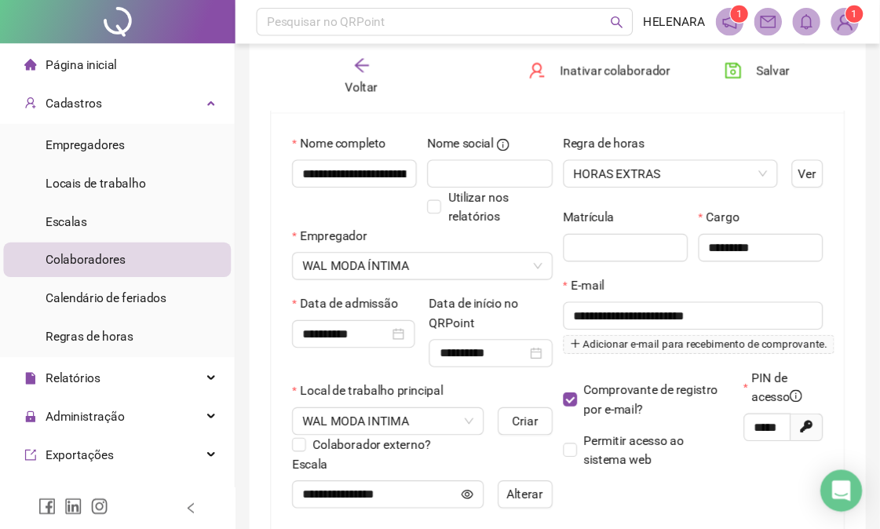
scroll to position [243, 0]
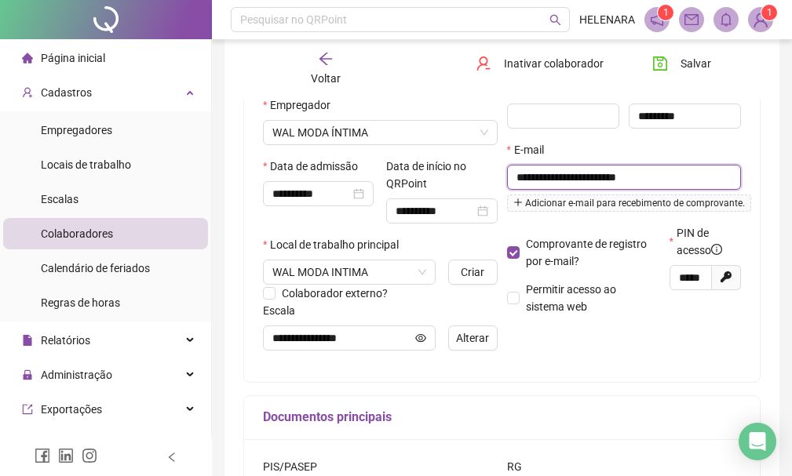
click at [673, 169] on input "**********" at bounding box center [622, 177] width 213 height 17
click at [543, 176] on input "**********" at bounding box center [561, 177] width 90 height 17
click at [602, 169] on input "**********" at bounding box center [561, 177] width 90 height 17
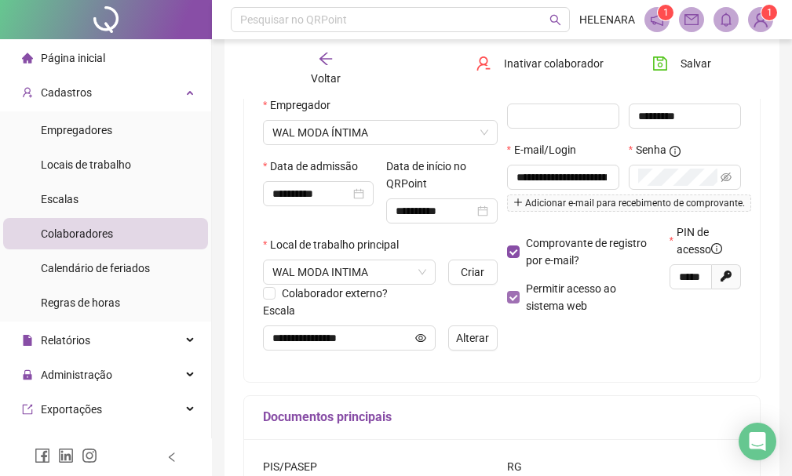
click at [520, 294] on span "Permitir acesso ao sistema web" at bounding box center [590, 297] width 140 height 35
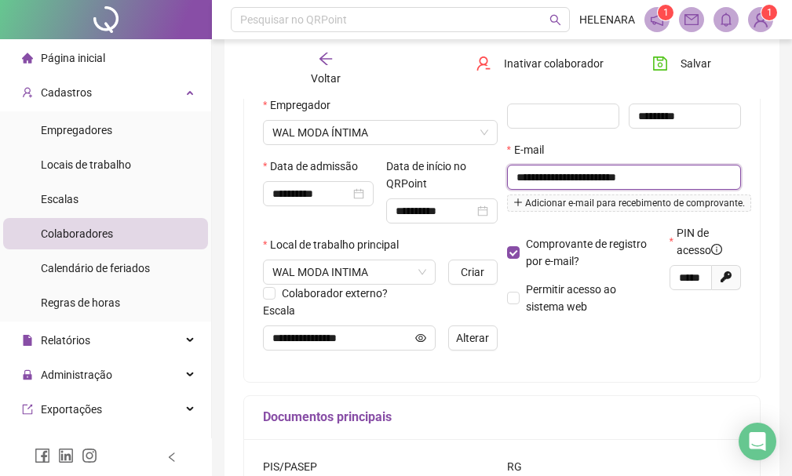
click at [541, 175] on input "**********" at bounding box center [622, 177] width 213 height 17
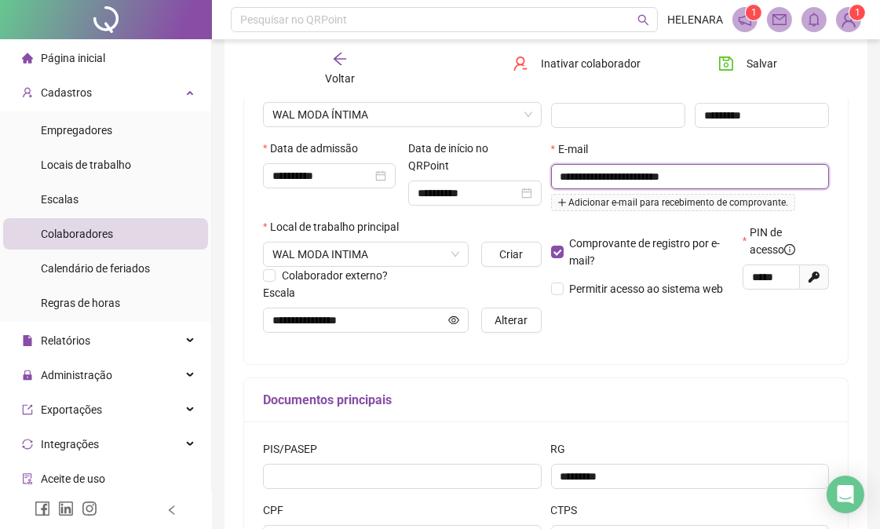
click at [584, 173] on input "**********" at bounding box center [688, 176] width 257 height 17
click at [621, 184] on input "**********" at bounding box center [688, 176] width 257 height 17
click at [704, 184] on input "**********" at bounding box center [688, 176] width 257 height 17
type input "**********"
click at [803, 176] on icon "eye-invisible" at bounding box center [813, 176] width 11 height 9
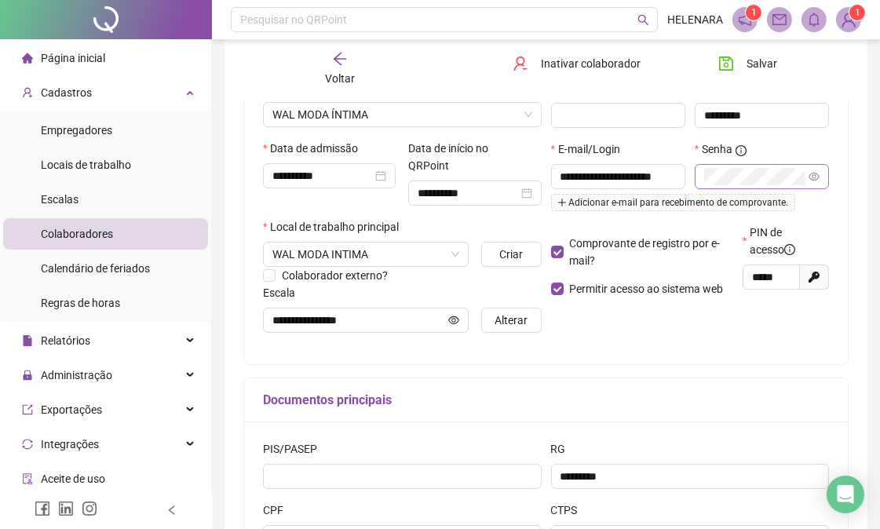
click at [803, 175] on span at bounding box center [762, 176] width 134 height 25
click at [803, 178] on icon "eye" at bounding box center [813, 177] width 11 height 8
click at [623, 182] on div "**********" at bounding box center [690, 181] width 288 height 83
click at [747, 364] on div "**********" at bounding box center [546, 179] width 604 height 370
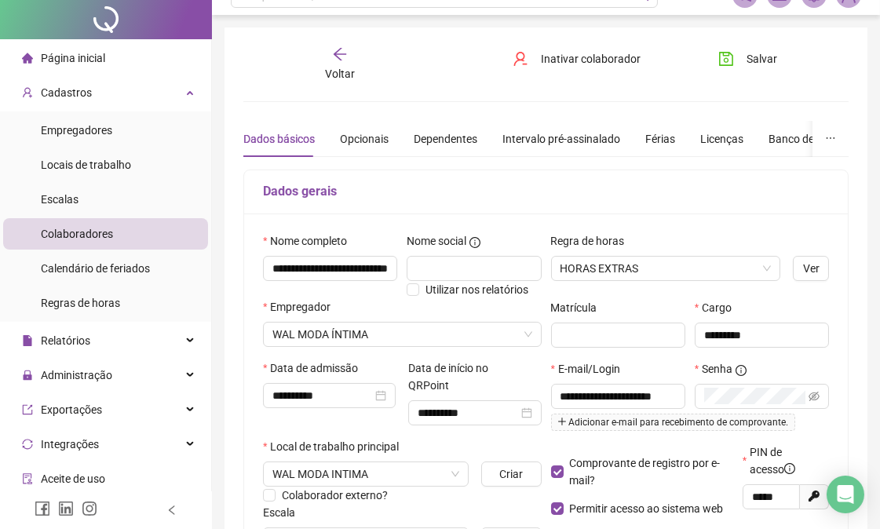
scroll to position [0, 0]
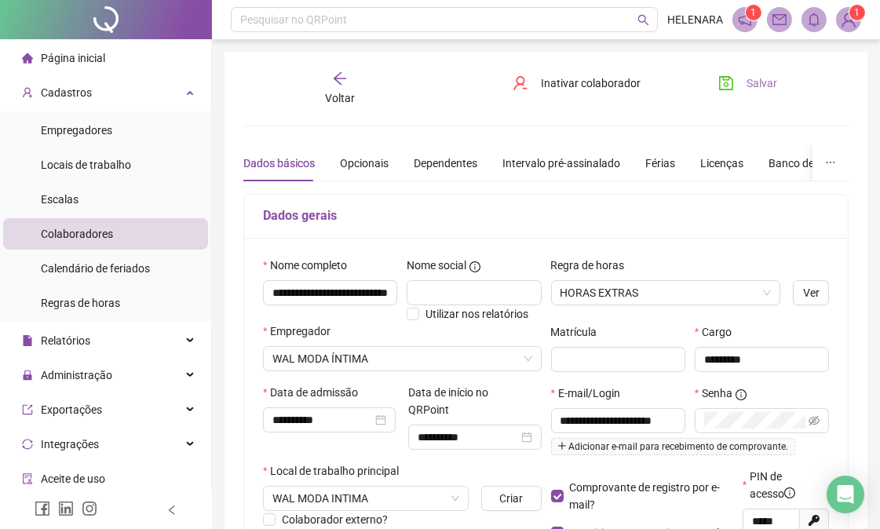
click at [760, 84] on span "Salvar" at bounding box center [761, 83] width 31 height 17
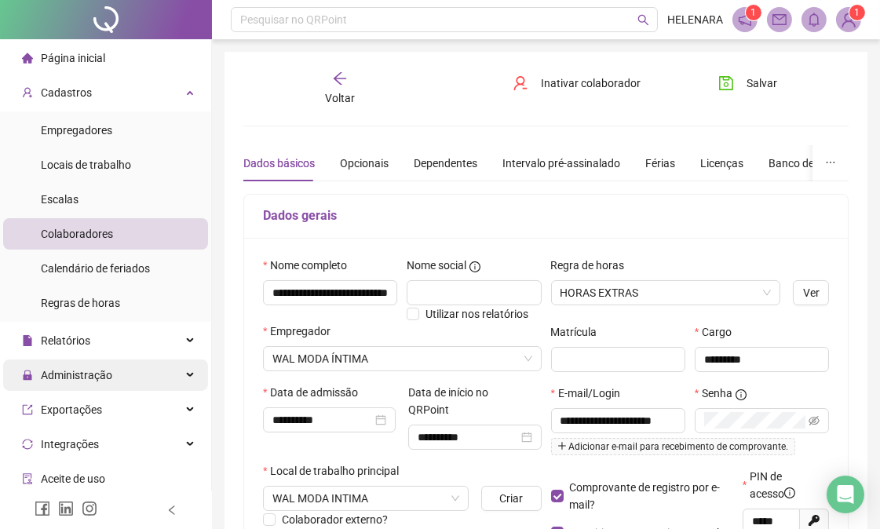
click at [123, 379] on div "Administração" at bounding box center [105, 374] width 205 height 31
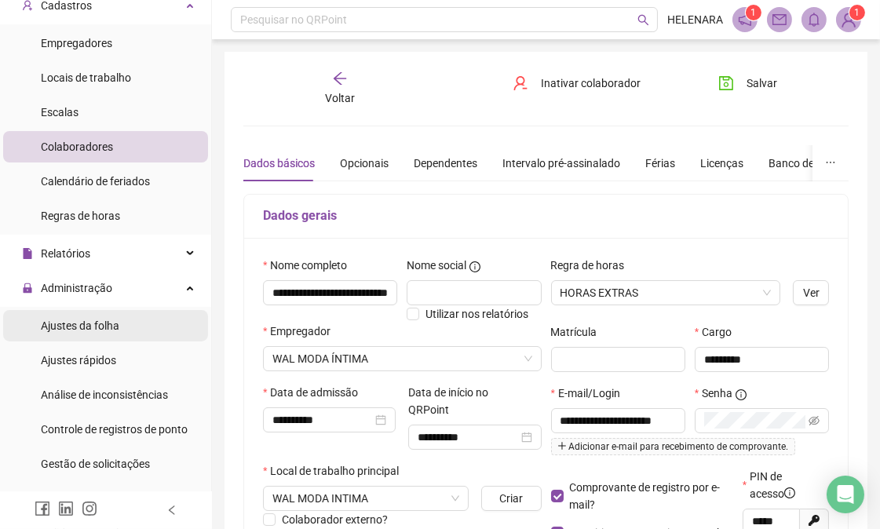
click at [137, 334] on li "Ajustes da folha" at bounding box center [105, 325] width 205 height 31
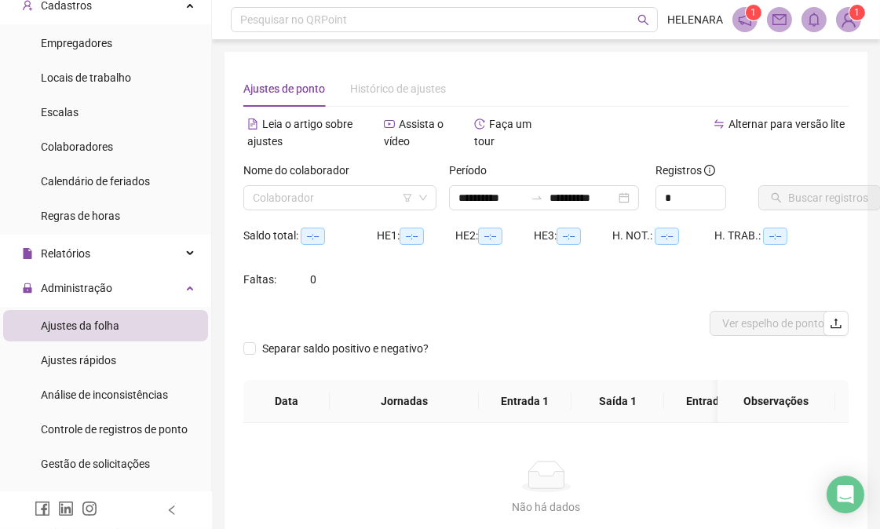
type input "**********"
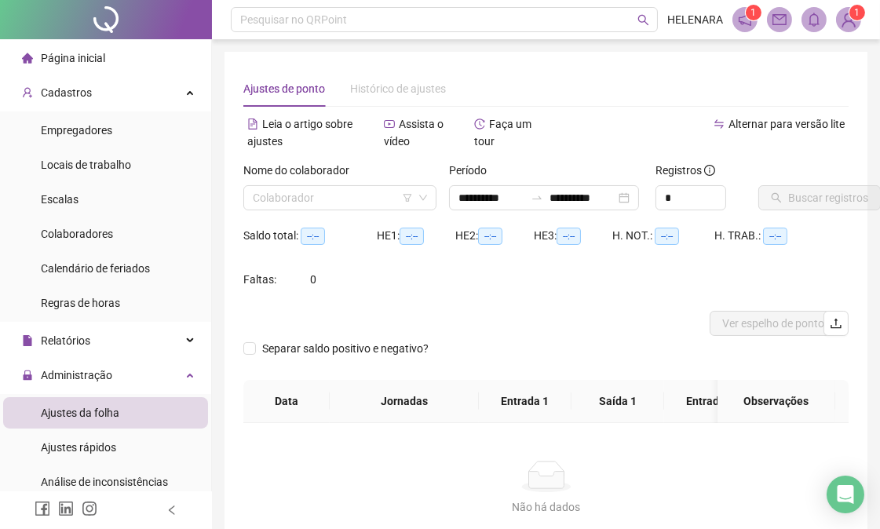
click at [803, 21] on img at bounding box center [849, 20] width 24 height 24
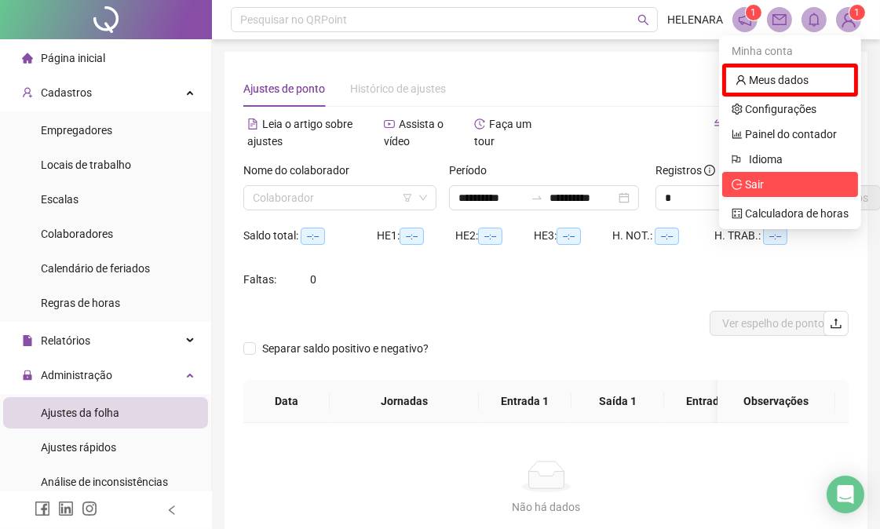
click at [790, 176] on span "Sair" at bounding box center [789, 184] width 117 height 17
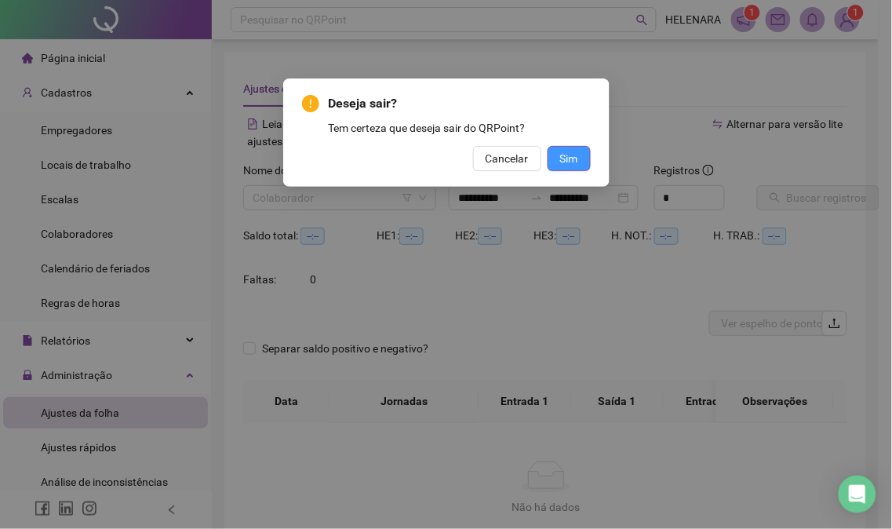
click at [562, 163] on span "Sim" at bounding box center [569, 158] width 18 height 17
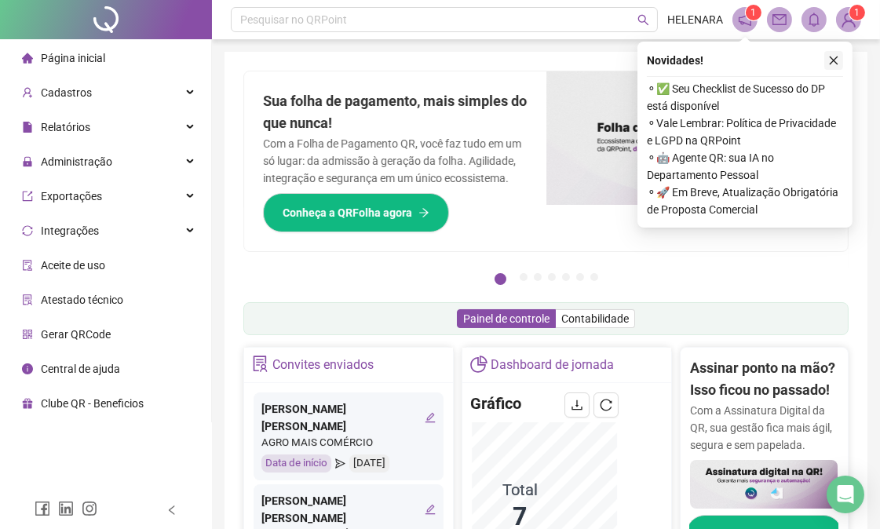
click at [837, 56] on icon "close" at bounding box center [833, 60] width 11 height 11
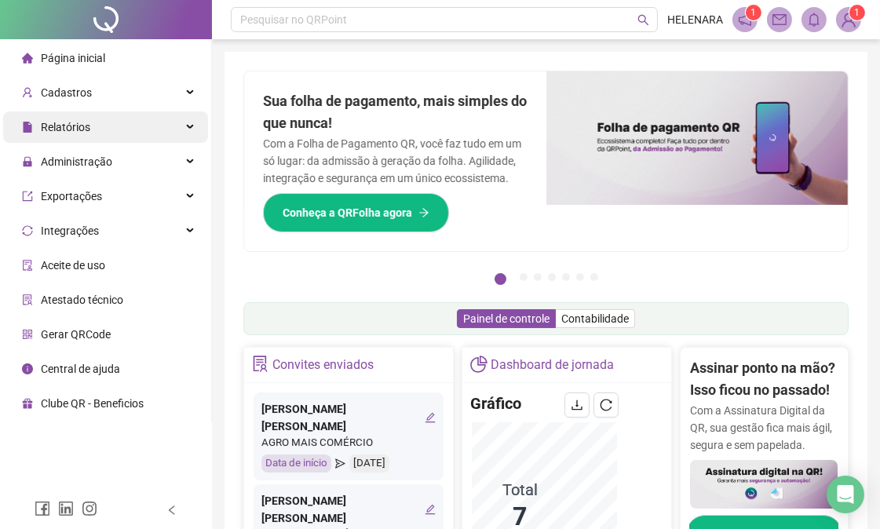
click at [143, 116] on div "Relatórios" at bounding box center [105, 126] width 205 height 31
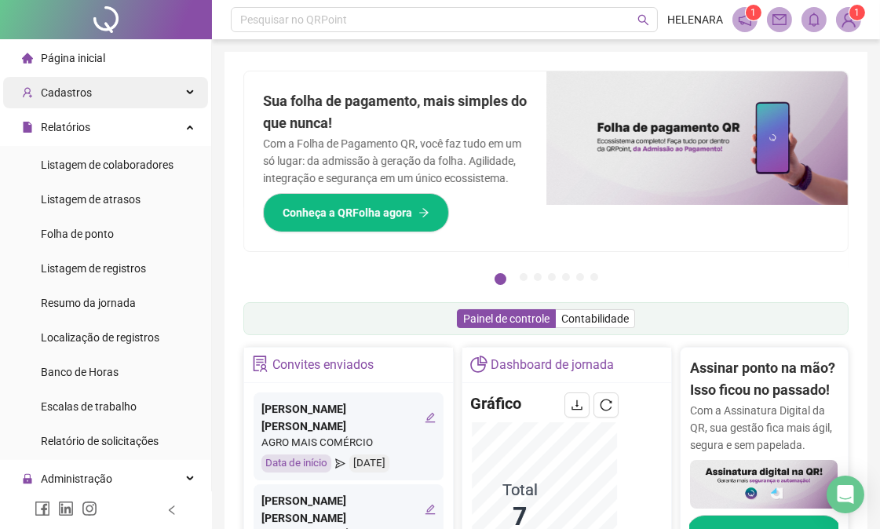
click at [168, 104] on div "Cadastros" at bounding box center [105, 92] width 205 height 31
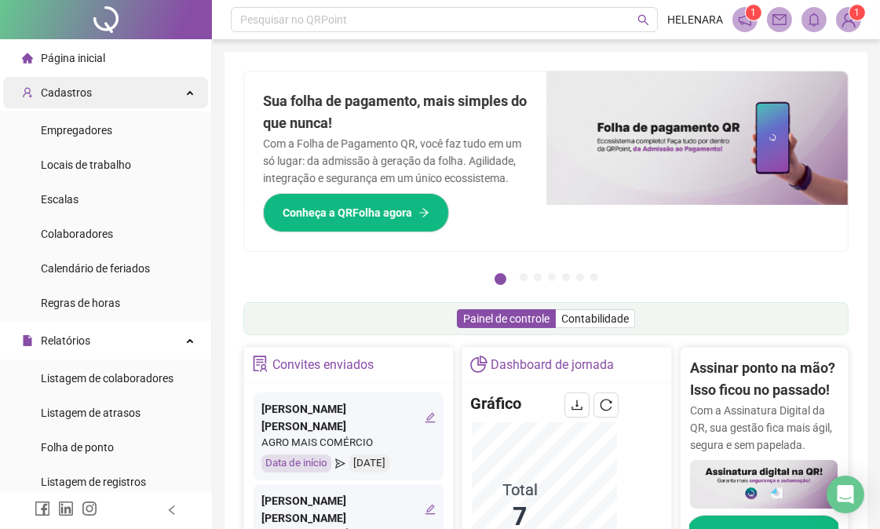
click at [165, 99] on div "Cadastros" at bounding box center [105, 92] width 205 height 31
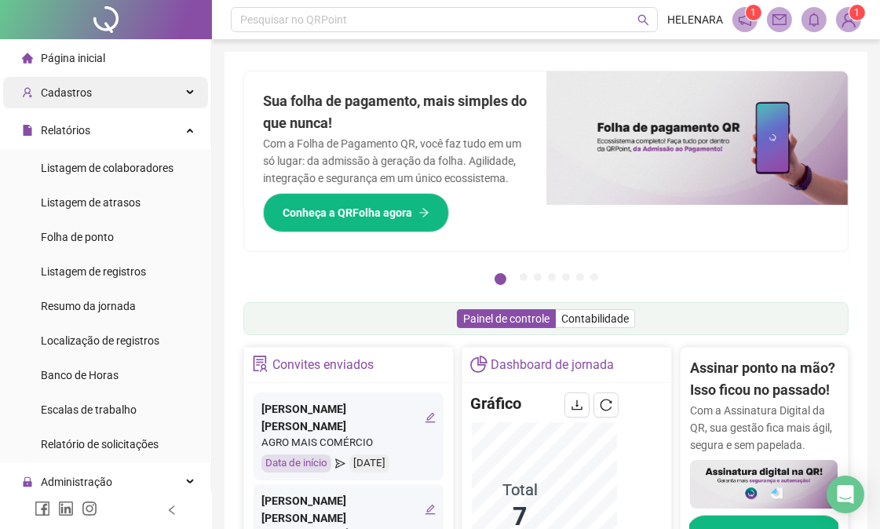
click at [167, 89] on div "Cadastros" at bounding box center [105, 92] width 205 height 31
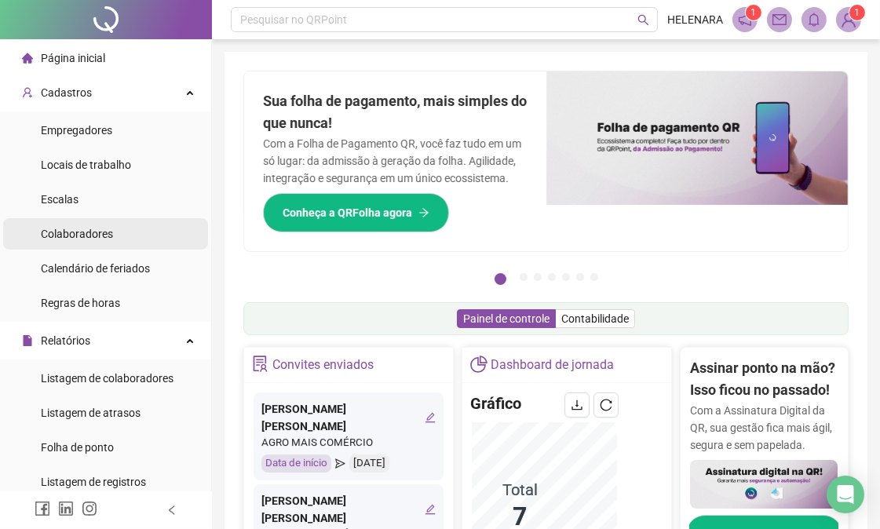
click at [145, 237] on li "Colaboradores" at bounding box center [105, 233] width 205 height 31
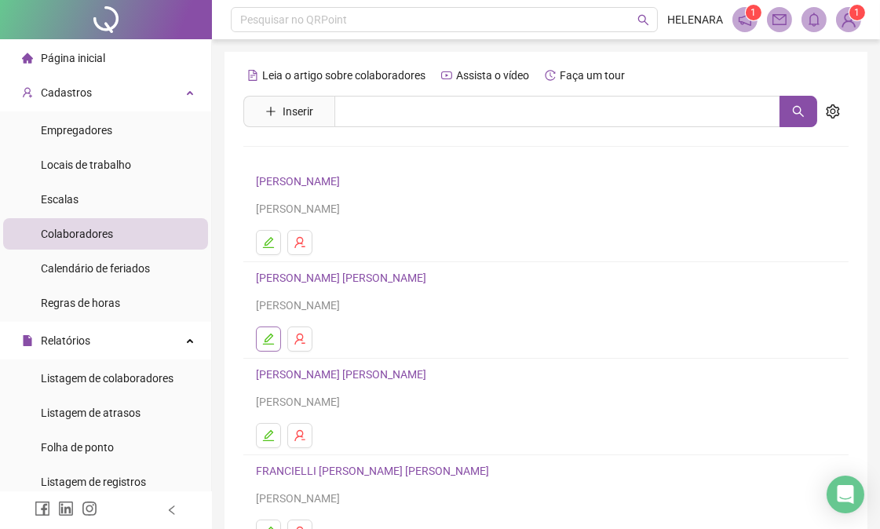
click at [273, 336] on icon "edit" at bounding box center [268, 339] width 13 height 13
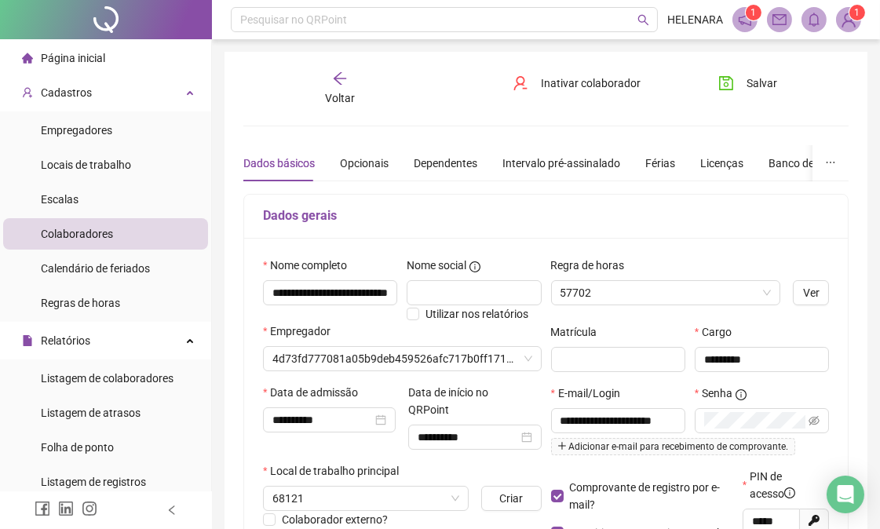
type input "**********"
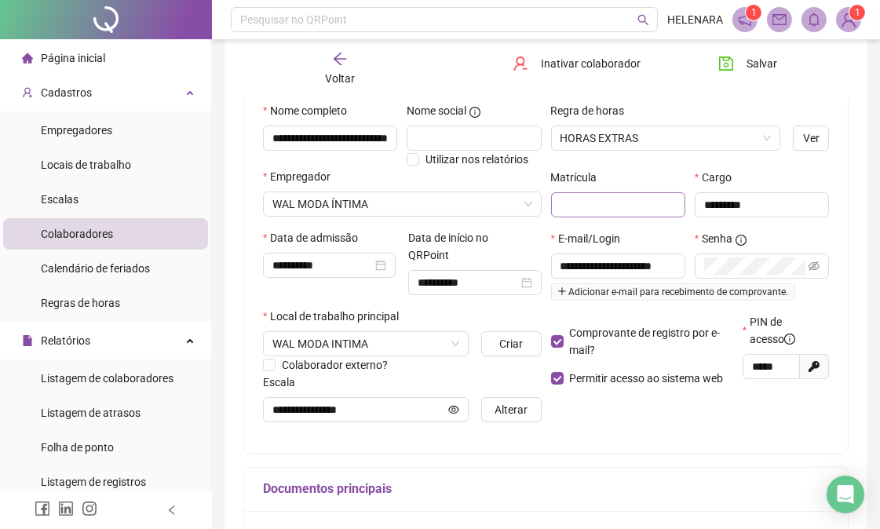
scroll to position [174, 0]
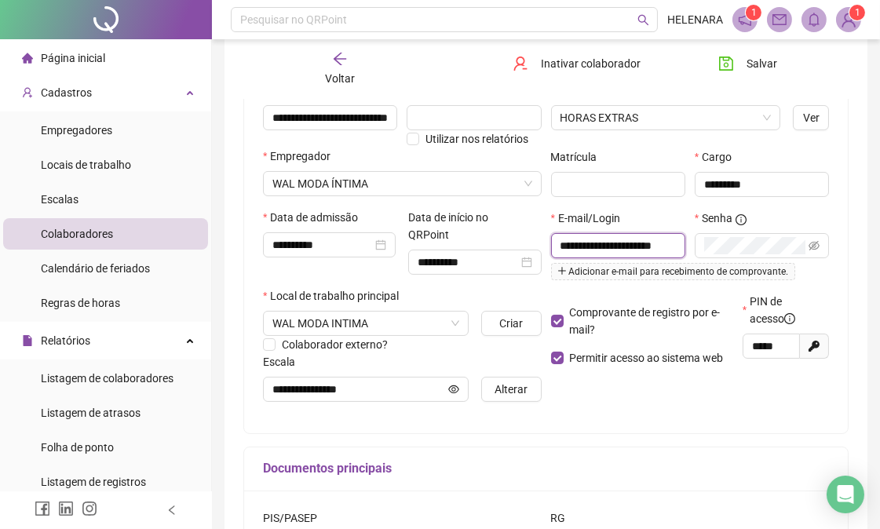
click at [655, 247] on input "**********" at bounding box center [616, 245] width 112 height 17
click at [592, 244] on input "**********" at bounding box center [616, 245] width 112 height 17
click at [815, 241] on span at bounding box center [813, 245] width 11 height 17
click at [815, 243] on icon "eye-invisible" at bounding box center [813, 245] width 11 height 11
click at [813, 254] on span at bounding box center [813, 245] width 11 height 17
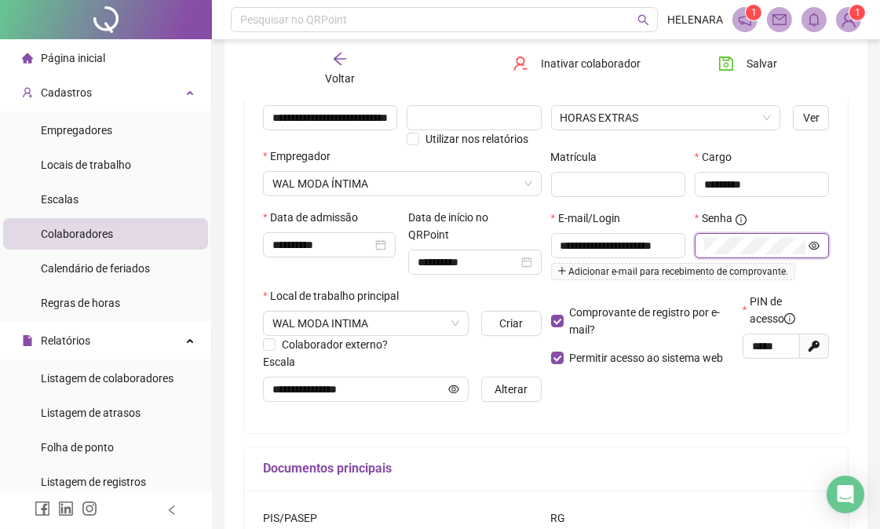
click at [811, 242] on icon "eye" at bounding box center [813, 245] width 11 height 11
click at [678, 268] on div "**********" at bounding box center [690, 251] width 288 height 83
click at [808, 248] on icon "eye-invisible" at bounding box center [813, 245] width 11 height 11
click at [696, 487] on div "Documentos principais" at bounding box center [546, 469] width 604 height 44
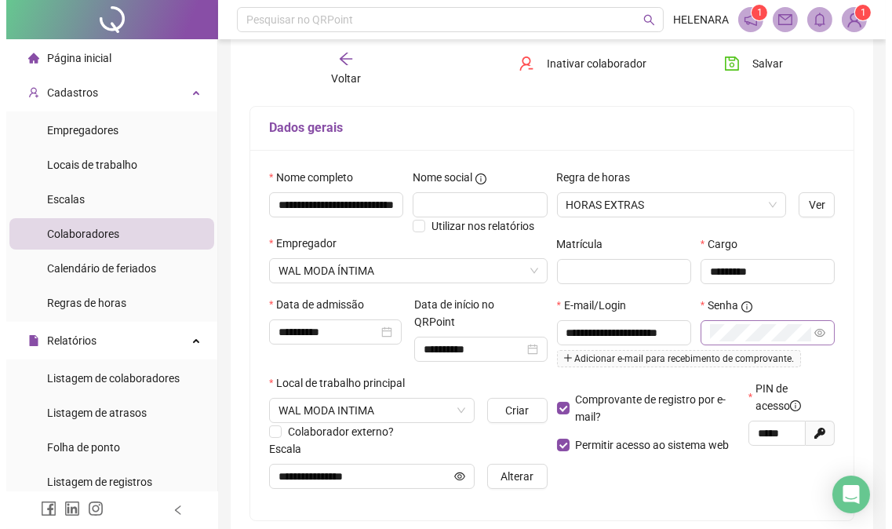
scroll to position [0, 0]
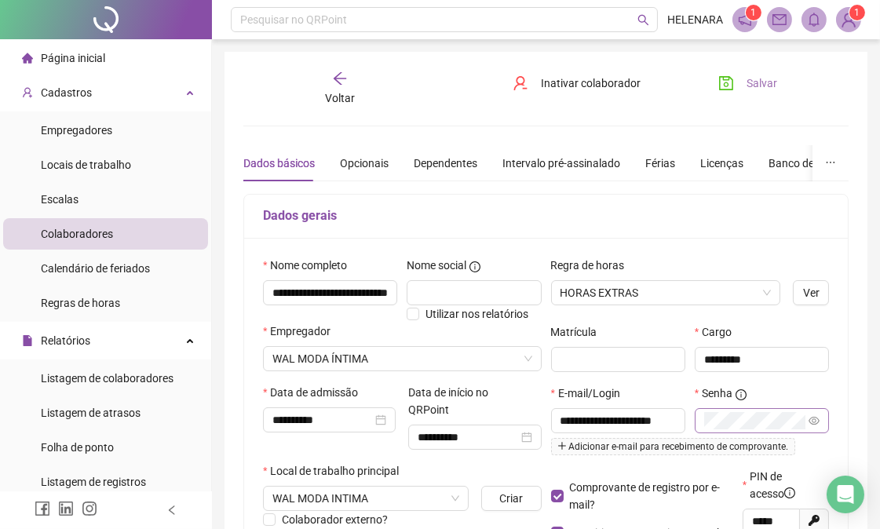
click at [775, 75] on span "Salvar" at bounding box center [761, 83] width 31 height 17
click at [855, 16] on span "1" at bounding box center [857, 12] width 5 height 11
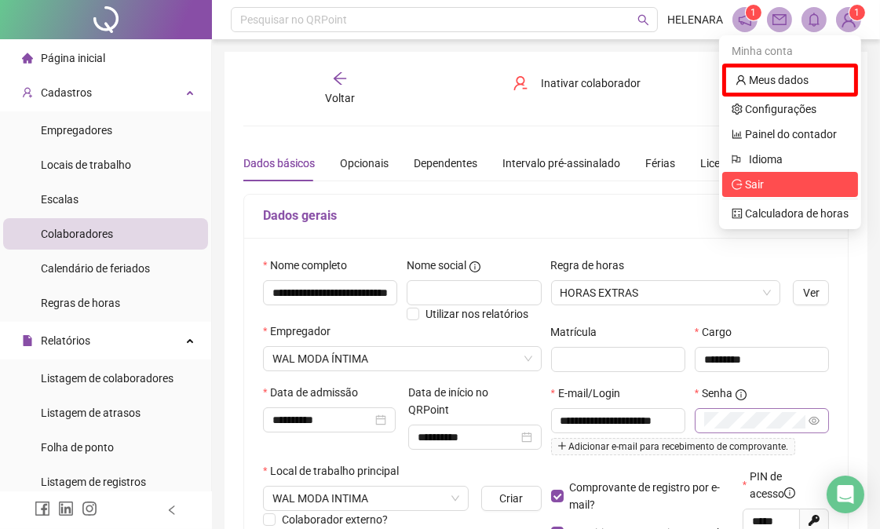
click at [789, 192] on li "Sair" at bounding box center [790, 184] width 136 height 25
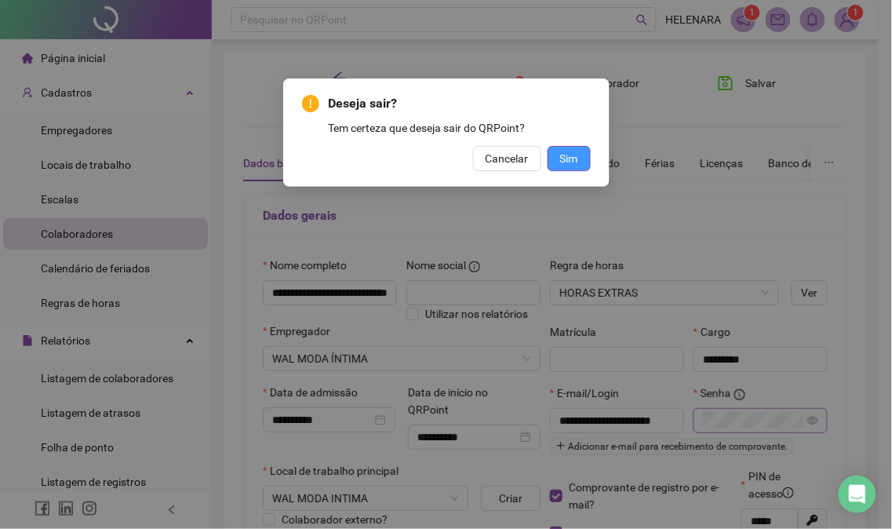
click at [559, 158] on button "Sim" at bounding box center [569, 158] width 43 height 25
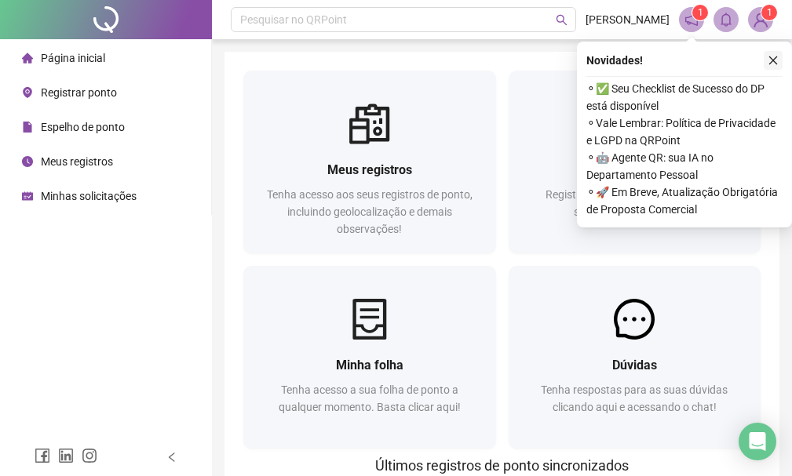
click at [777, 53] on button "button" at bounding box center [773, 60] width 19 height 19
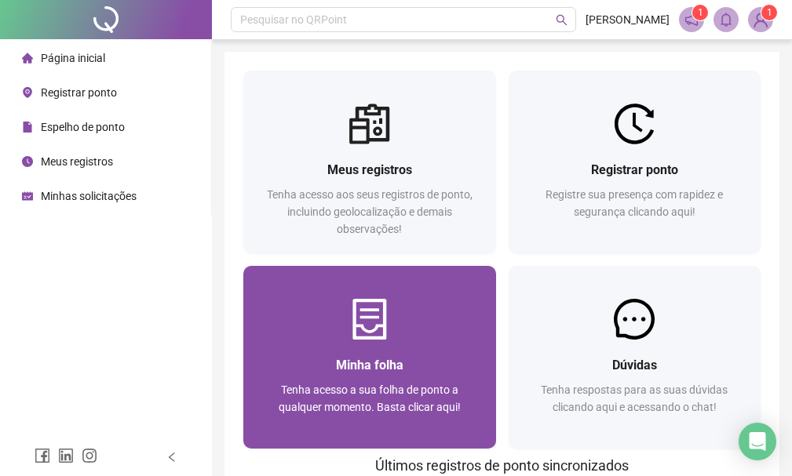
click at [363, 341] on div "Minha folha Tenha acesso a sua folha de ponto a qualquer momento. Basta clicar …" at bounding box center [369, 394] width 253 height 109
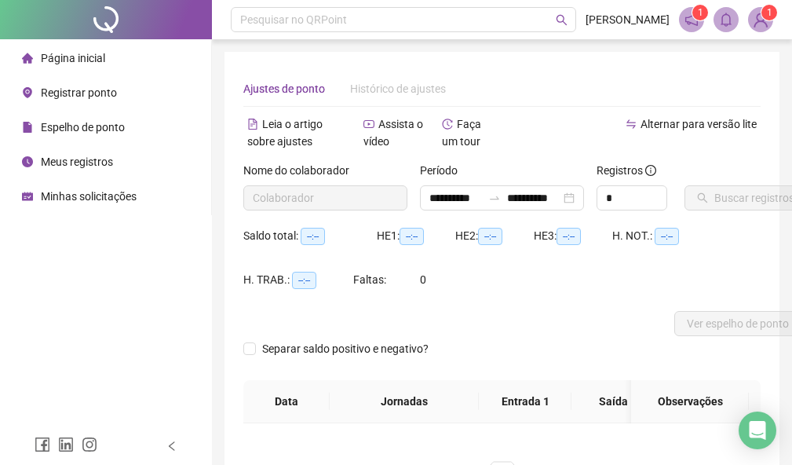
type input "**********"
click at [715, 195] on span "Buscar registros" at bounding box center [754, 197] width 80 height 17
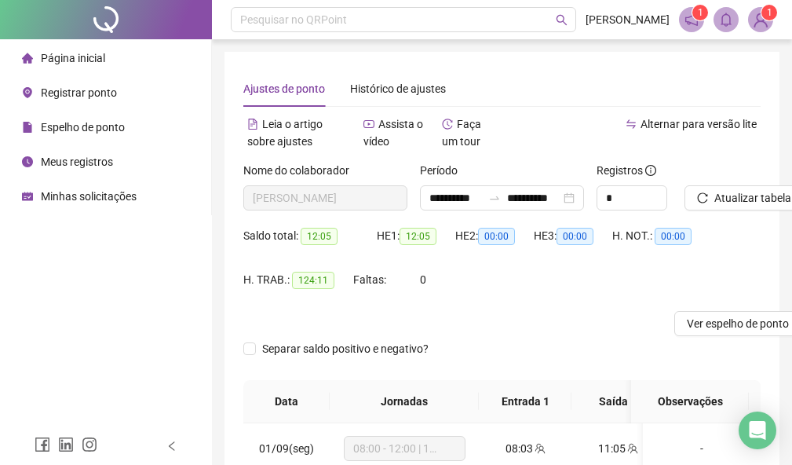
click at [775, 30] on header "Pesquisar no QRPoint CLELIA GOMES 1 1" at bounding box center [502, 19] width 580 height 39
click at [749, 14] on img at bounding box center [761, 20] width 24 height 24
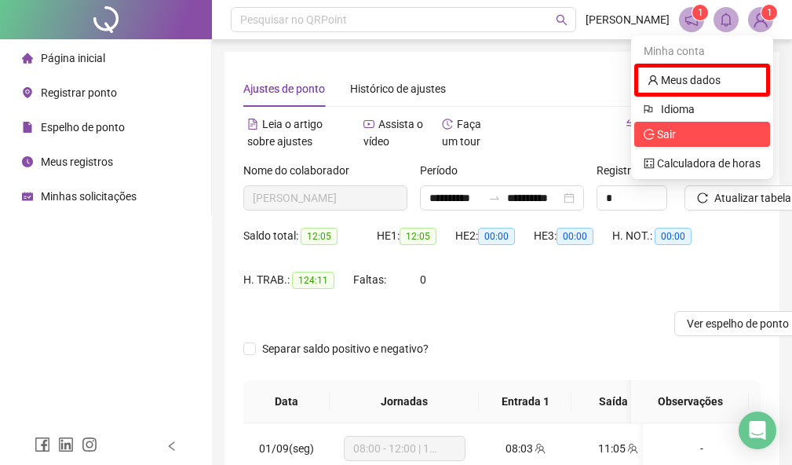
click at [749, 136] on span "Sair" at bounding box center [702, 134] width 117 height 17
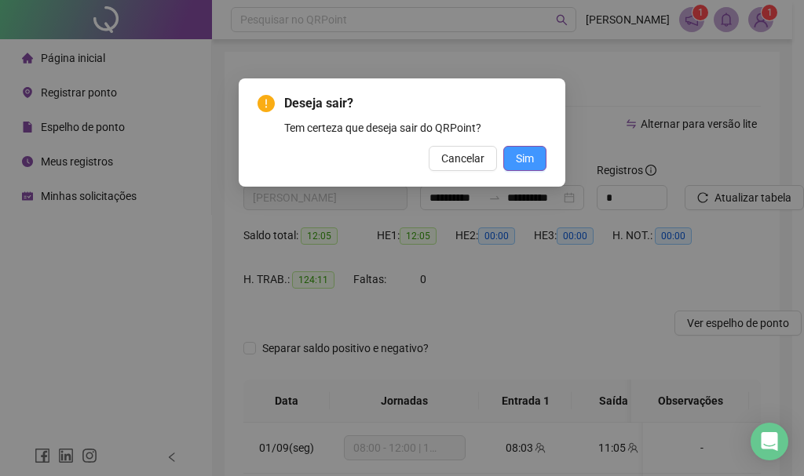
click at [543, 151] on button "Sim" at bounding box center [524, 158] width 43 height 25
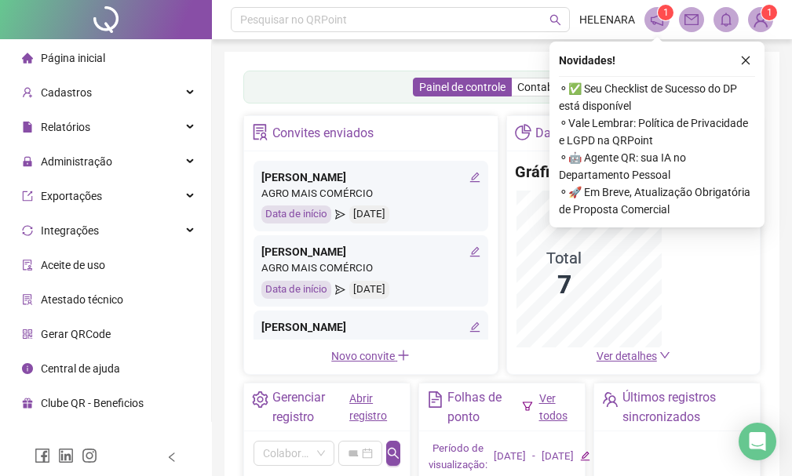
click at [161, 67] on li "Página inicial" at bounding box center [105, 57] width 205 height 31
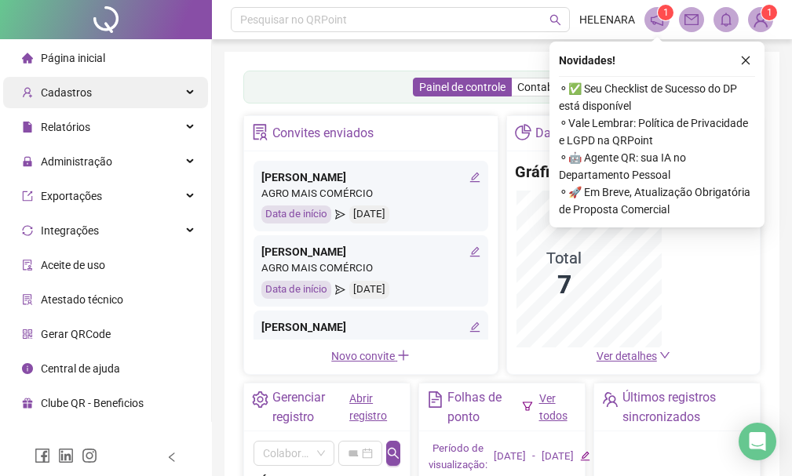
click at [172, 91] on div "Cadastros" at bounding box center [105, 92] width 205 height 31
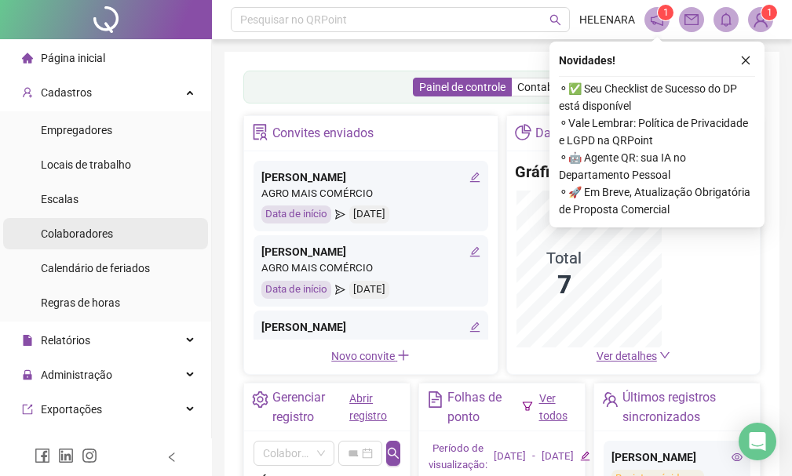
click at [103, 245] on div "Colaboradores" at bounding box center [77, 233] width 72 height 31
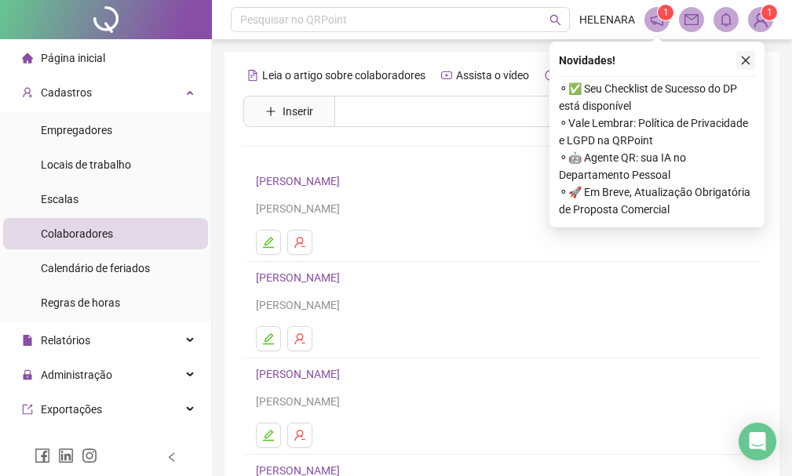
click at [750, 60] on icon "close" at bounding box center [745, 60] width 11 height 11
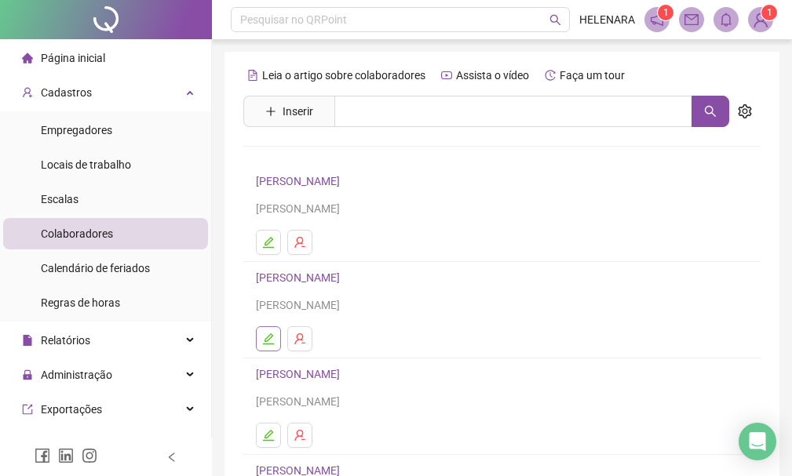
click at [272, 347] on button "button" at bounding box center [268, 338] width 25 height 25
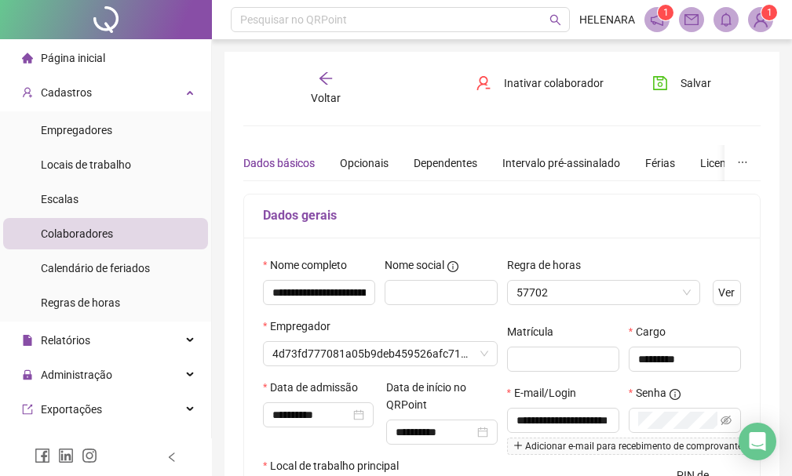
type input "**********"
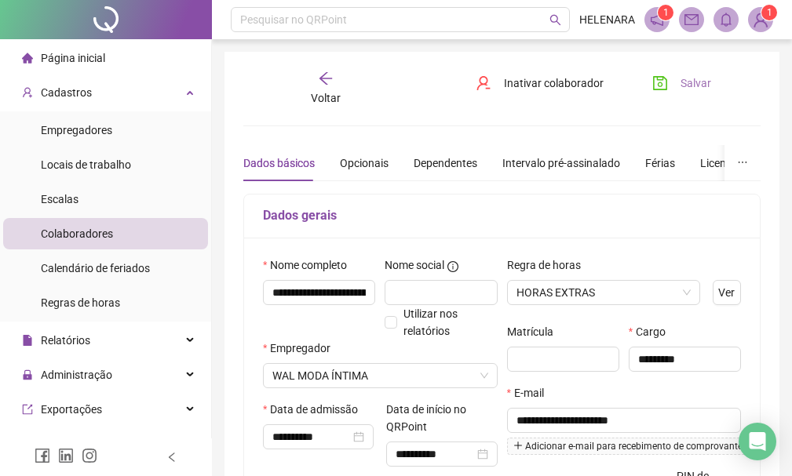
click at [658, 86] on icon "save" at bounding box center [660, 83] width 16 height 16
click at [69, 235] on span "Colaboradores" at bounding box center [77, 234] width 72 height 13
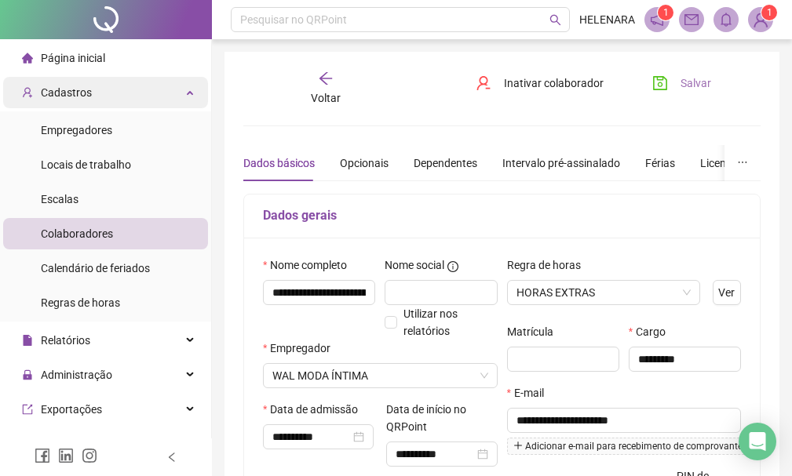
click at [99, 104] on div "Cadastros" at bounding box center [105, 92] width 205 height 31
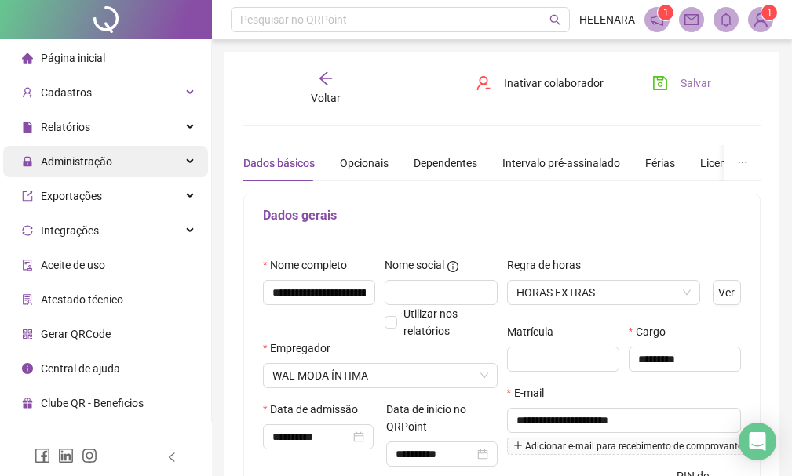
click at [81, 166] on span "Administração" at bounding box center [76, 161] width 71 height 13
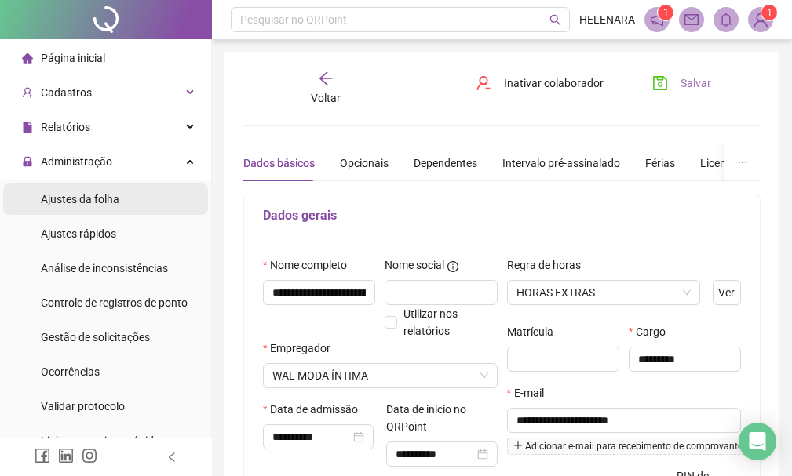
click at [88, 195] on span "Ajustes da folha" at bounding box center [80, 199] width 78 height 13
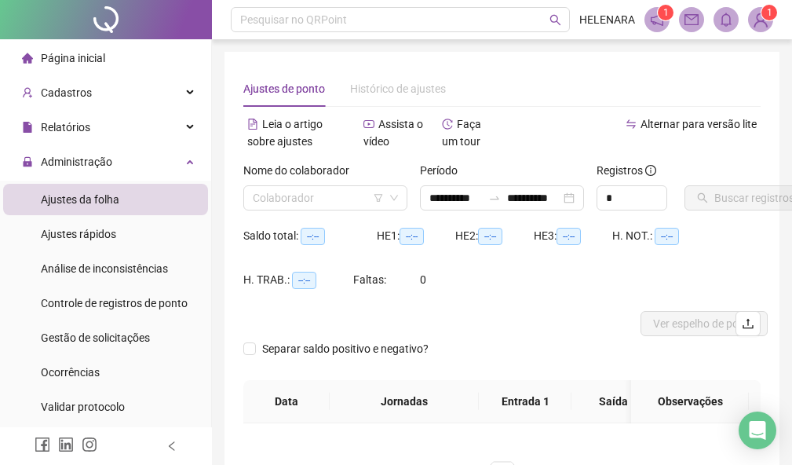
type input "**********"
click at [317, 191] on input "search" at bounding box center [318, 198] width 131 height 24
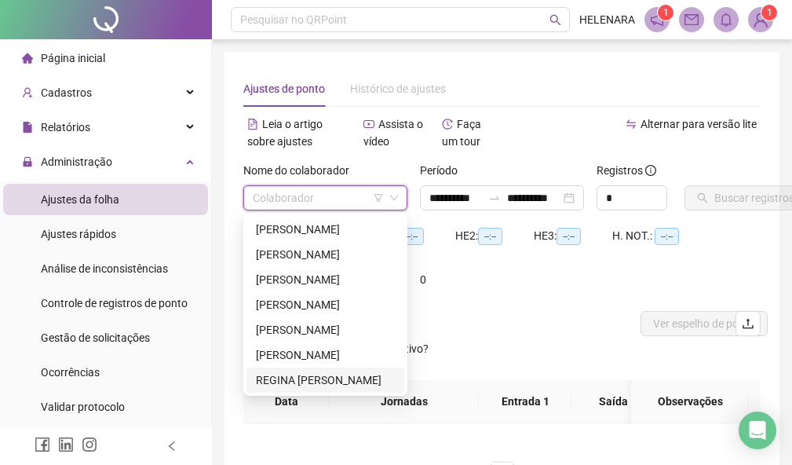
click at [333, 381] on div "REGINA [PERSON_NAME]" at bounding box center [325, 379] width 139 height 17
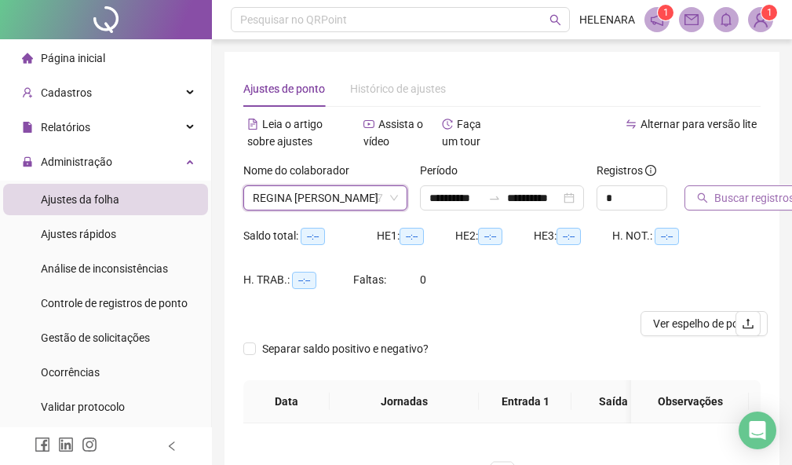
click at [745, 191] on span "Buscar registros" at bounding box center [754, 197] width 80 height 17
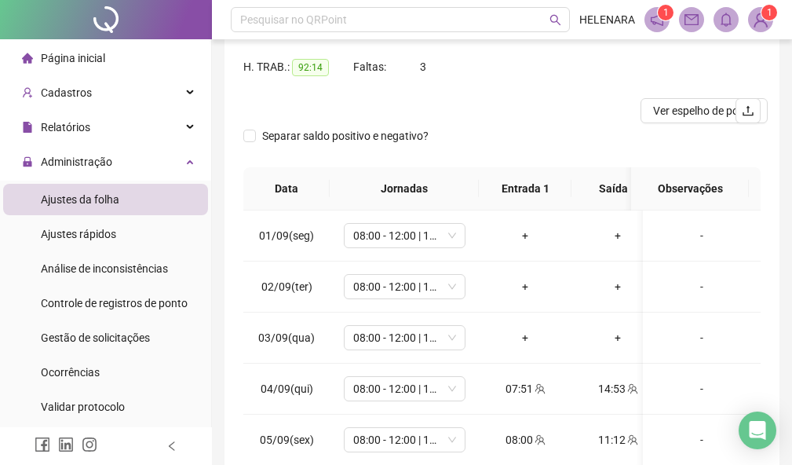
scroll to position [235, 0]
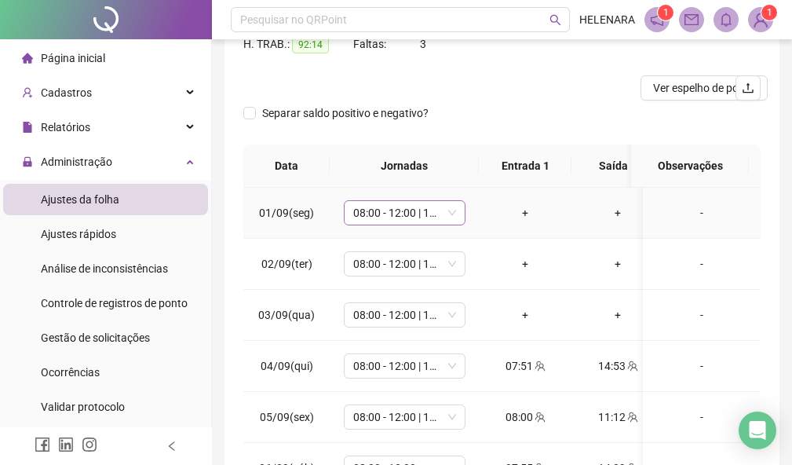
click at [421, 213] on span "08:00 - 12:00 | 13:00 - 17:00" at bounding box center [404, 213] width 103 height 24
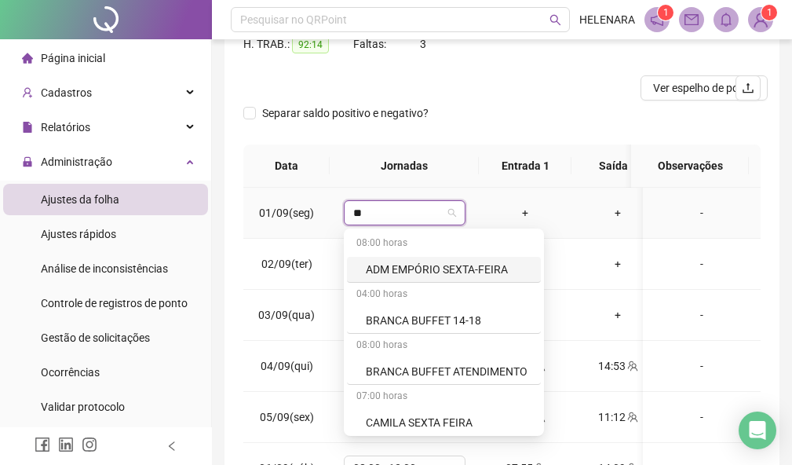
type input "*"
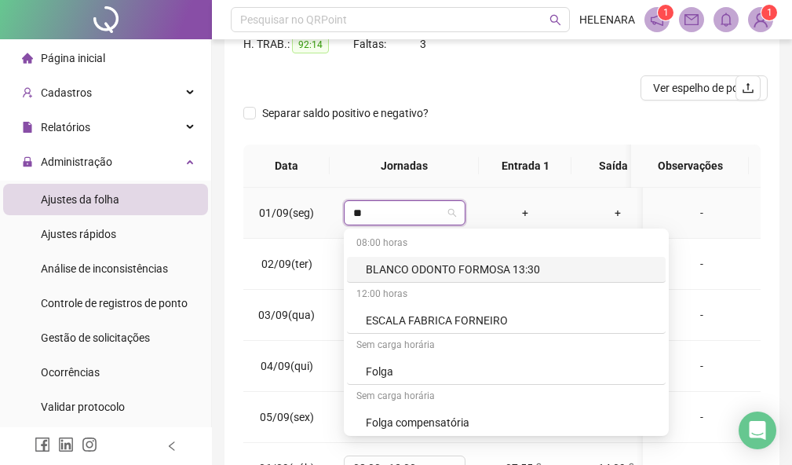
type input "*"
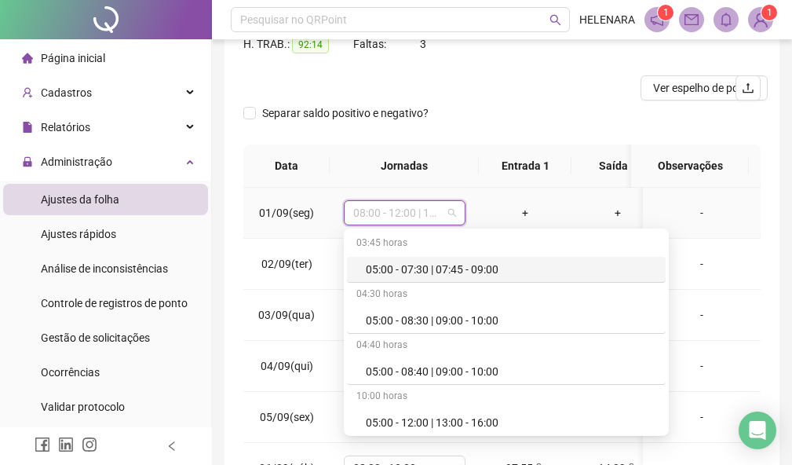
click at [265, 225] on td "01/09(seg)" at bounding box center [286, 213] width 86 height 51
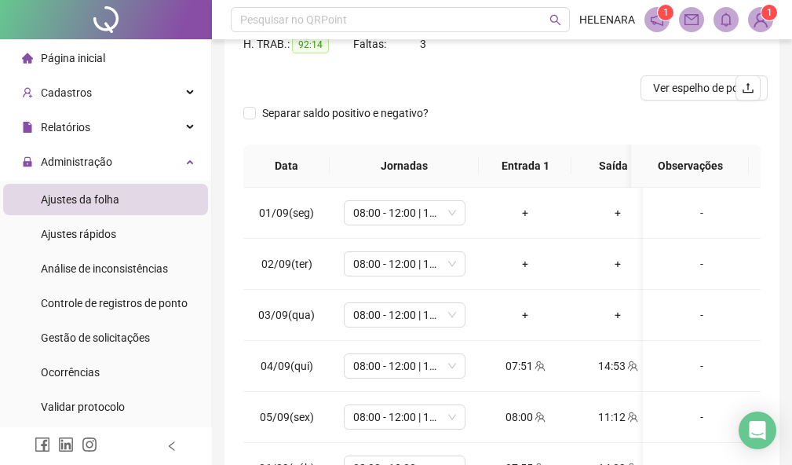
click at [243, 271] on div "**********" at bounding box center [501, 178] width 555 height 725
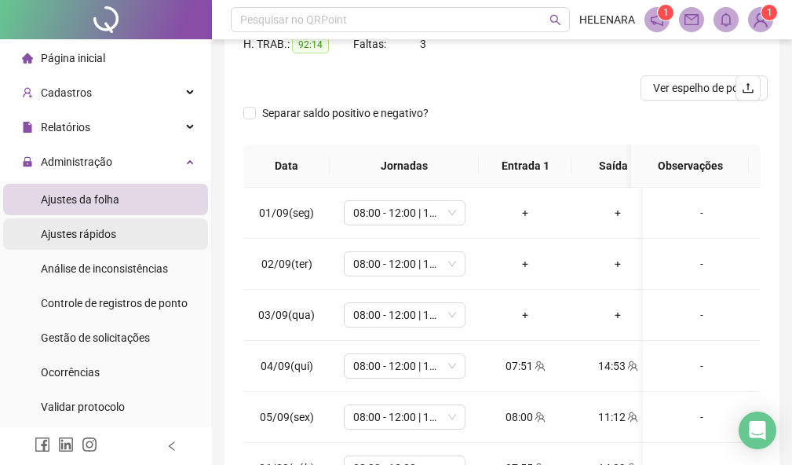
click at [72, 240] on span "Ajustes rápidos" at bounding box center [78, 234] width 75 height 13
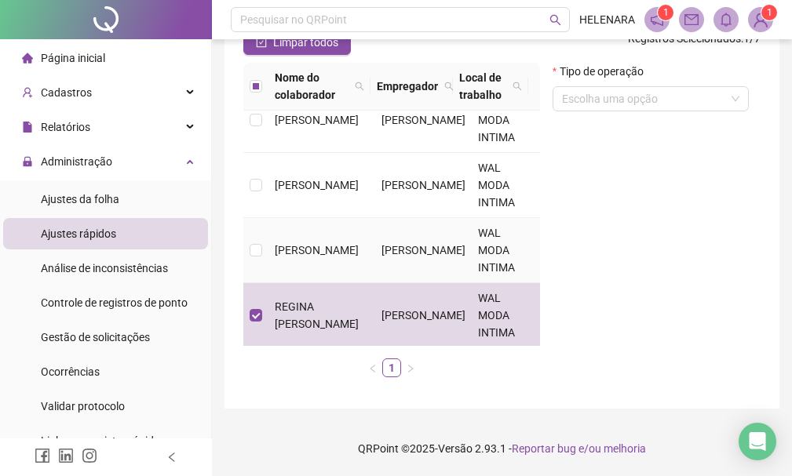
scroll to position [184, 0]
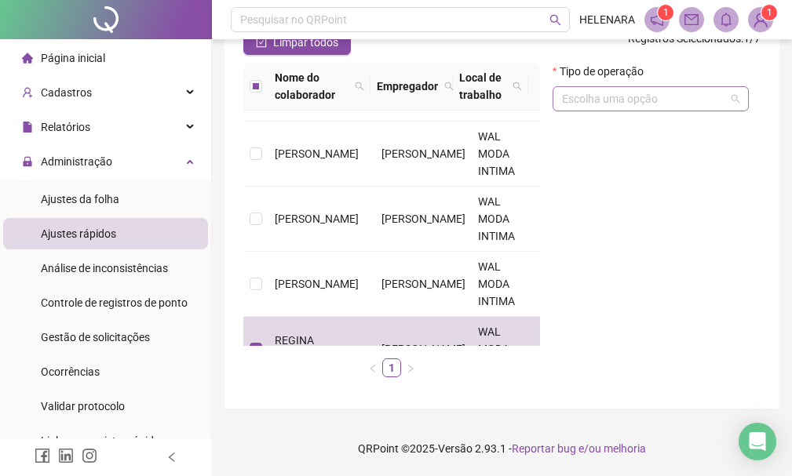
click at [660, 97] on input "search" at bounding box center [643, 99] width 163 height 24
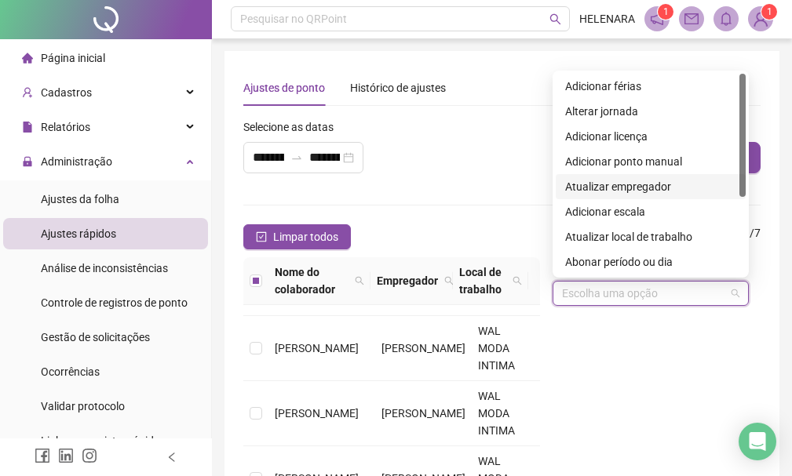
scroll to position [0, 0]
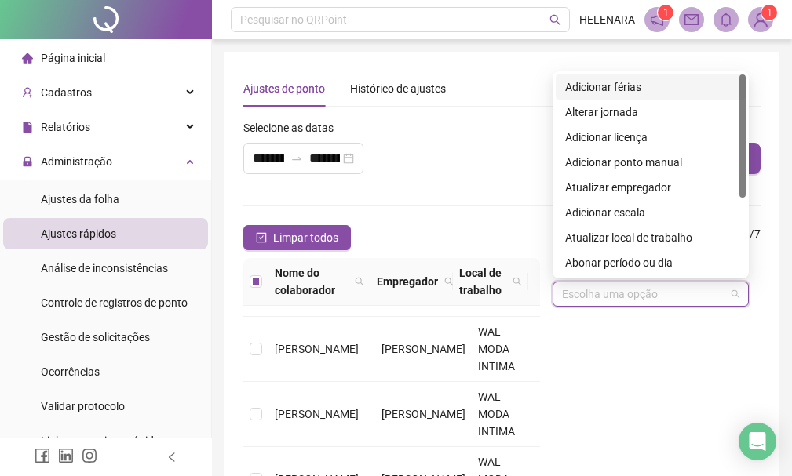
click at [616, 82] on div "Adicionar férias" at bounding box center [650, 86] width 171 height 17
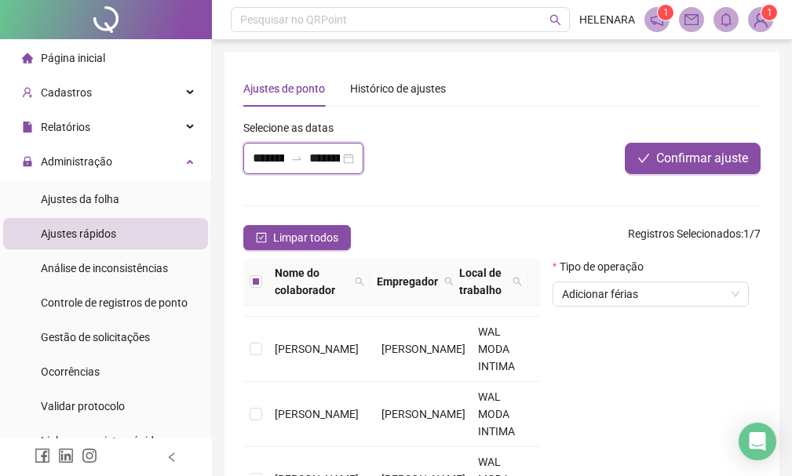
click at [275, 156] on input "**********" at bounding box center [268, 158] width 31 height 19
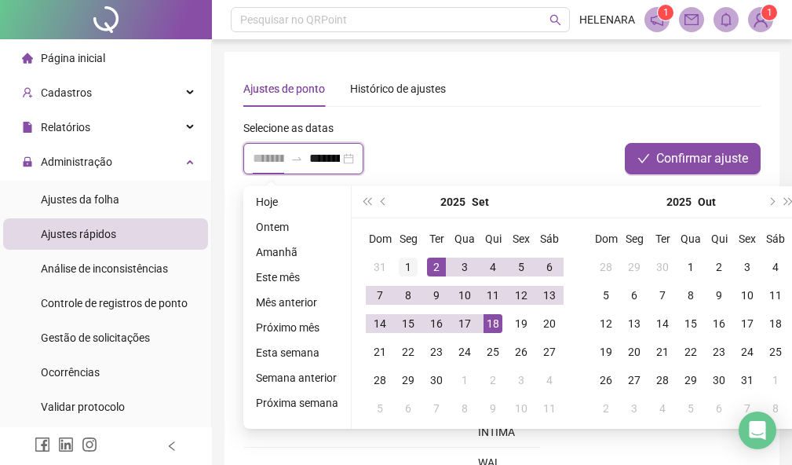
type input "**********"
click at [405, 263] on div "1" at bounding box center [408, 266] width 19 height 19
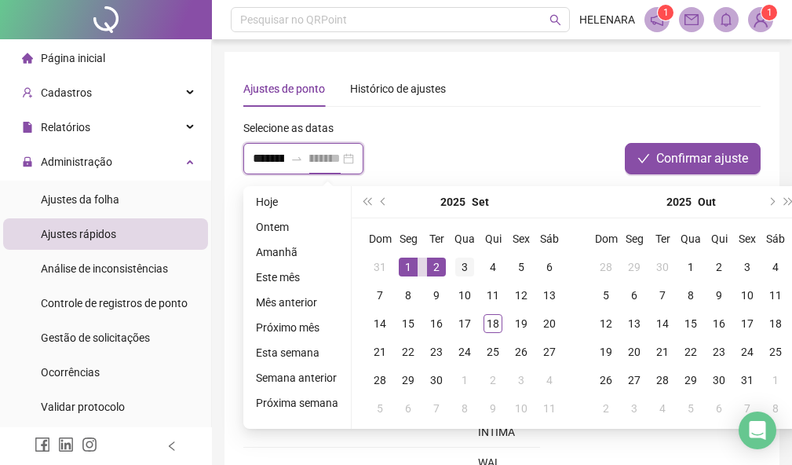
type input "**********"
click at [460, 264] on div "3" at bounding box center [464, 266] width 19 height 19
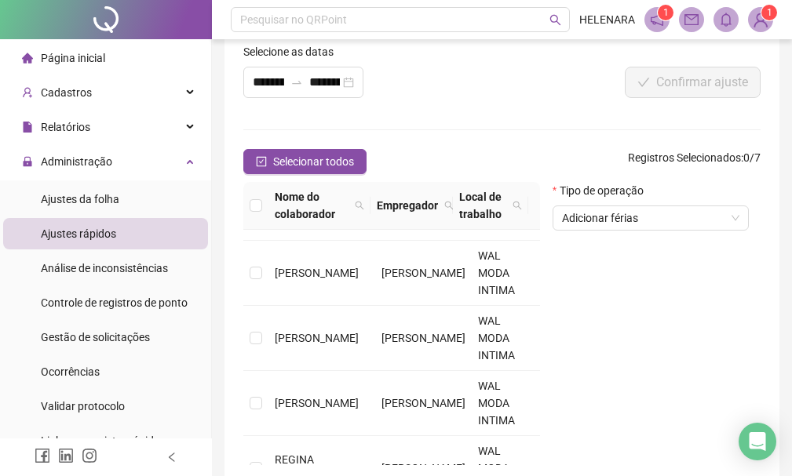
scroll to position [0, 0]
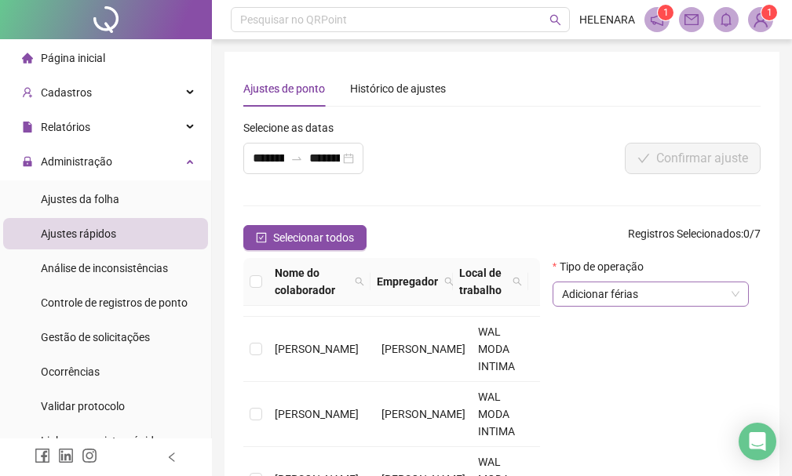
click at [687, 295] on span "Adicionar férias" at bounding box center [650, 295] width 177 height 24
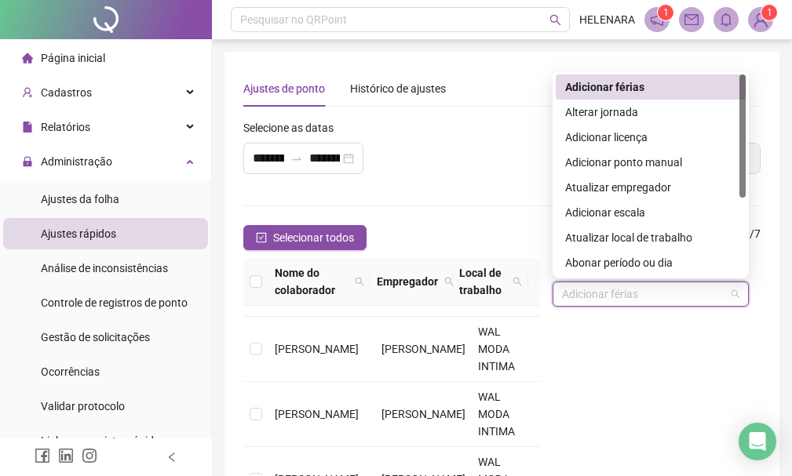
click at [677, 75] on div "Adicionar férias" at bounding box center [651, 87] width 190 height 25
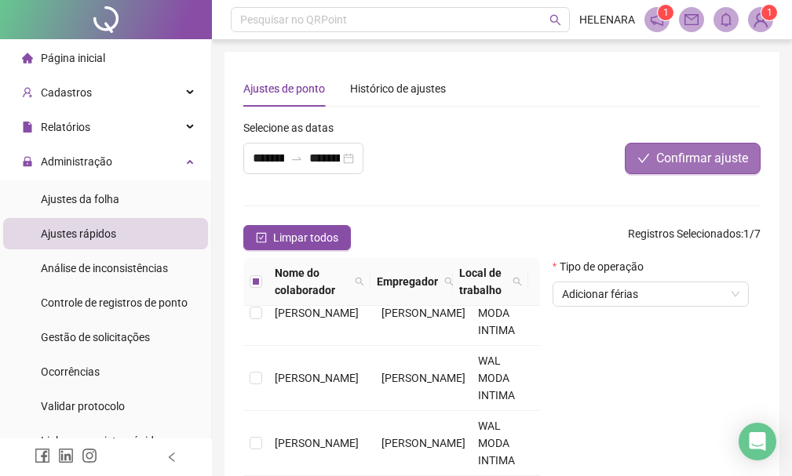
click at [708, 148] on button "Confirmar ajuste" at bounding box center [693, 158] width 136 height 31
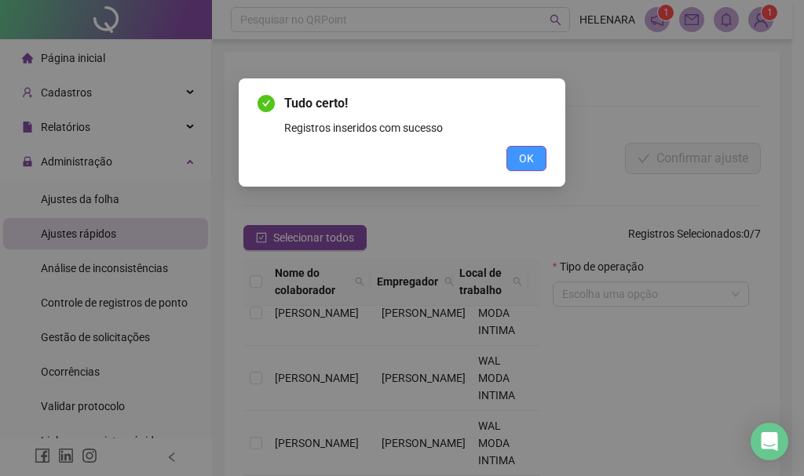
click at [529, 162] on span "OK" at bounding box center [526, 158] width 15 height 17
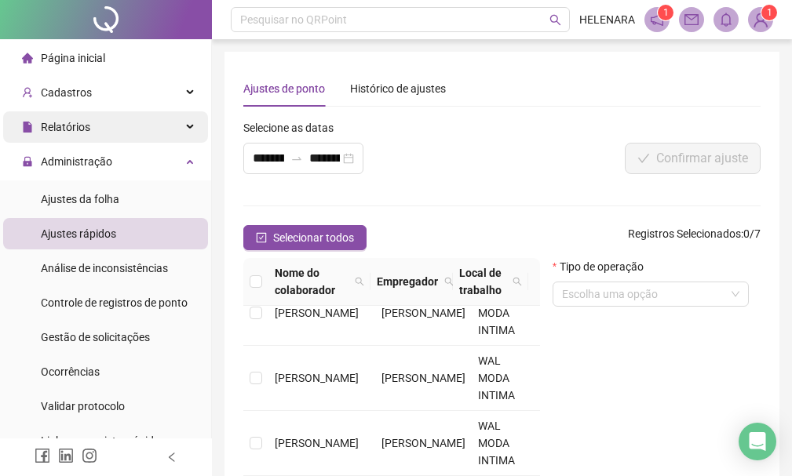
click at [123, 127] on div "Relatórios" at bounding box center [105, 126] width 205 height 31
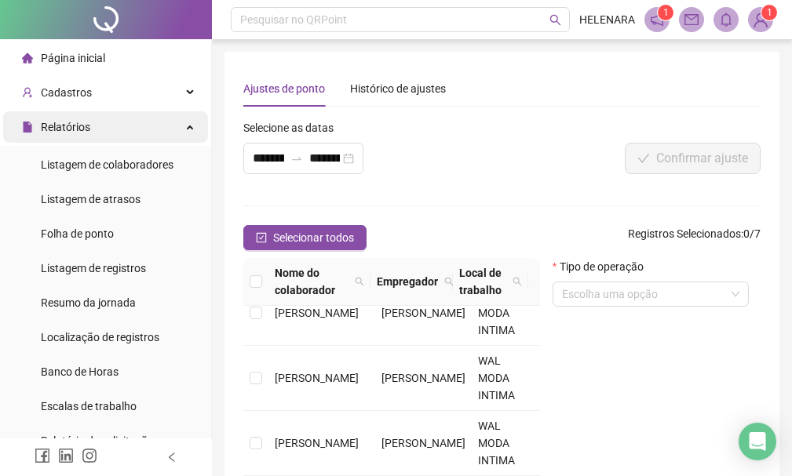
click at [123, 127] on div "Relatórios" at bounding box center [105, 126] width 205 height 31
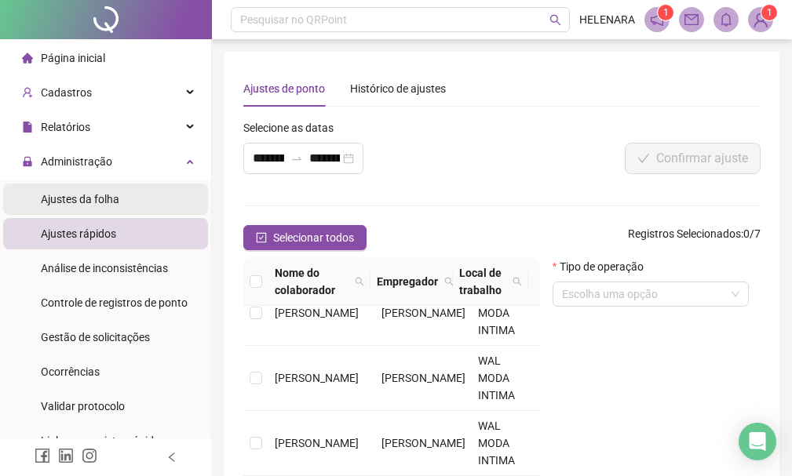
click at [153, 187] on li "Ajustes da folha" at bounding box center [105, 199] width 205 height 31
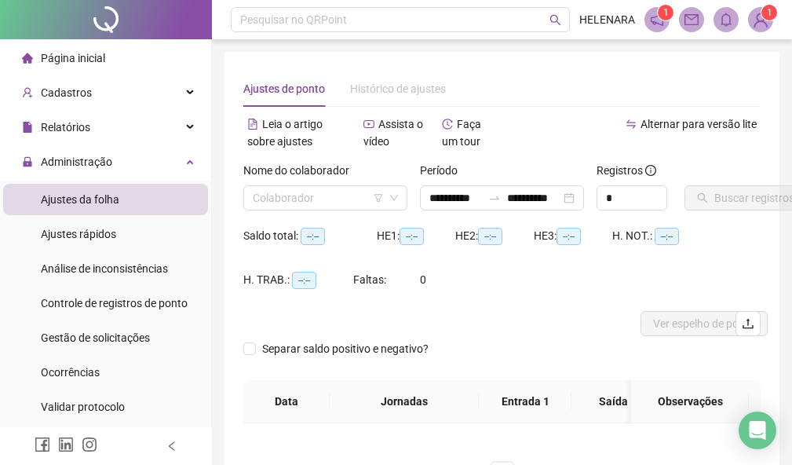
type input "**********"
click at [336, 205] on input "search" at bounding box center [318, 198] width 131 height 24
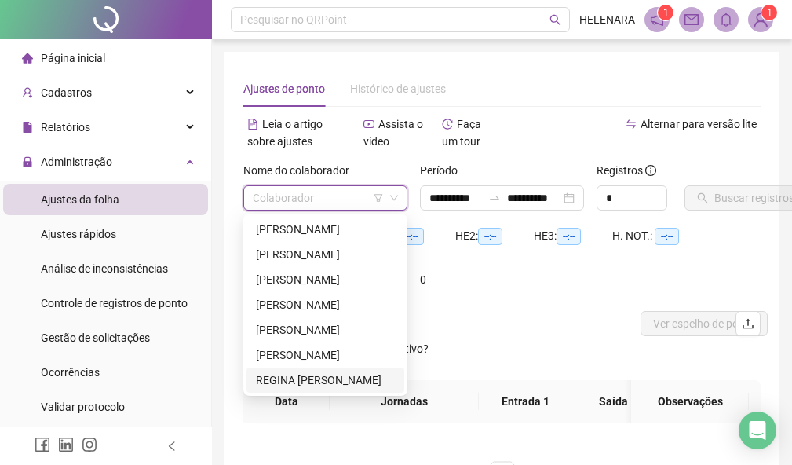
click at [315, 383] on div "REGINA [PERSON_NAME]" at bounding box center [325, 379] width 139 height 17
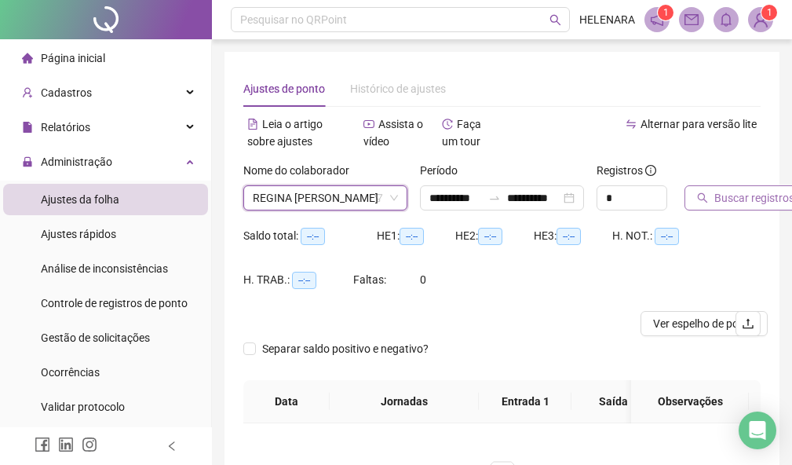
click at [746, 193] on span "Buscar registros" at bounding box center [754, 197] width 80 height 17
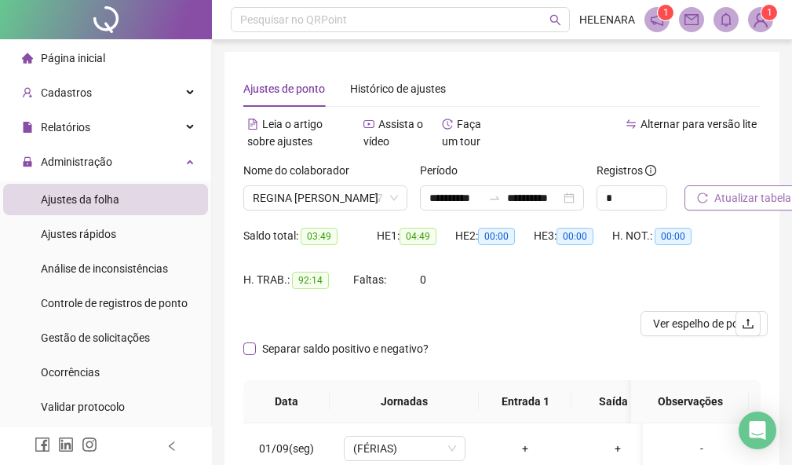
click at [258, 345] on span "Separar saldo positivo e negativo?" at bounding box center [345, 348] width 179 height 17
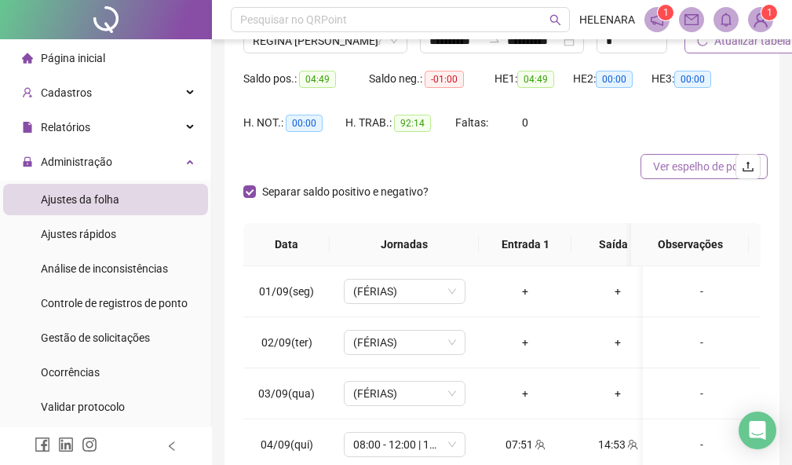
click at [665, 176] on button "Ver espelho de ponto" at bounding box center [703, 166] width 127 height 25
click at [696, 162] on span "Ver espelho de ponto" at bounding box center [704, 166] width 102 height 17
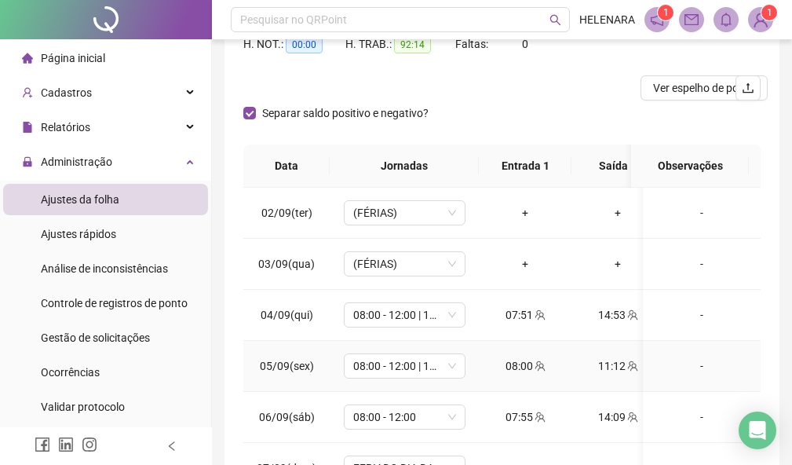
scroll to position [78, 0]
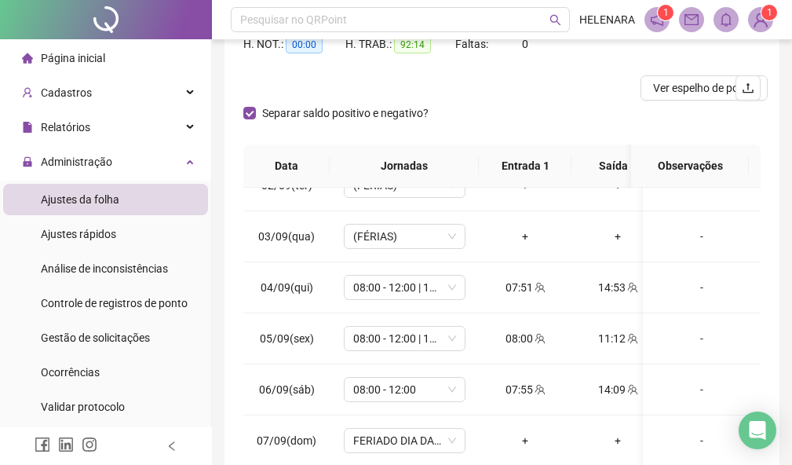
click at [702, 67] on div "Saldo pos.: 04:49 Saldo neg.: -01:00 HE 1: 04:49 HE 2: 00:00 HE 3: 00:00 H. NOT…" at bounding box center [501, 31] width 517 height 88
click at [710, 100] on button "Ver espelho de ponto" at bounding box center [703, 87] width 127 height 25
